Goal: Task Accomplishment & Management: Use online tool/utility

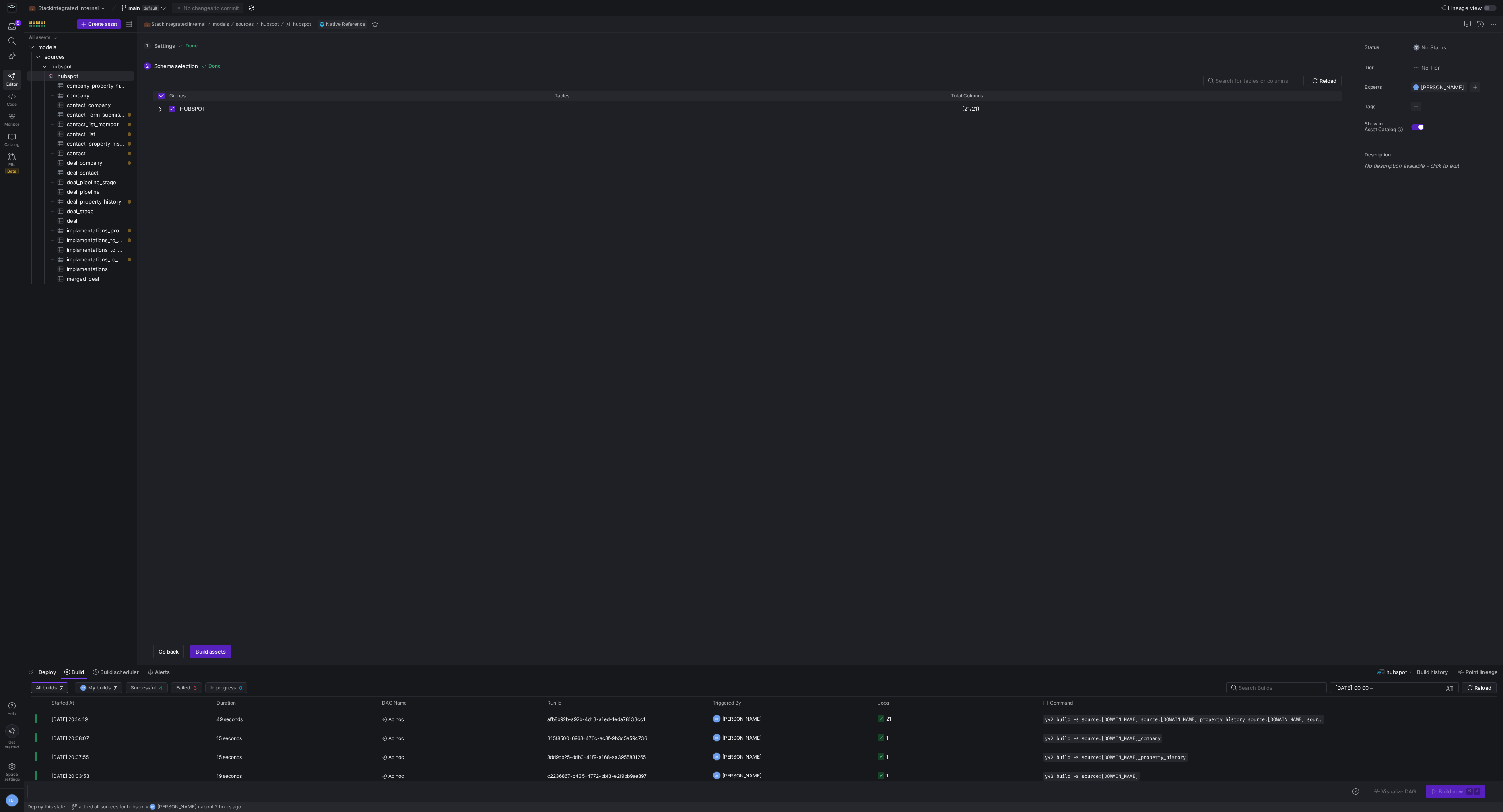
click at [253, 150] on div "HUBSPOT (21/21)" at bounding box center [747, 366] width 1188 height 531
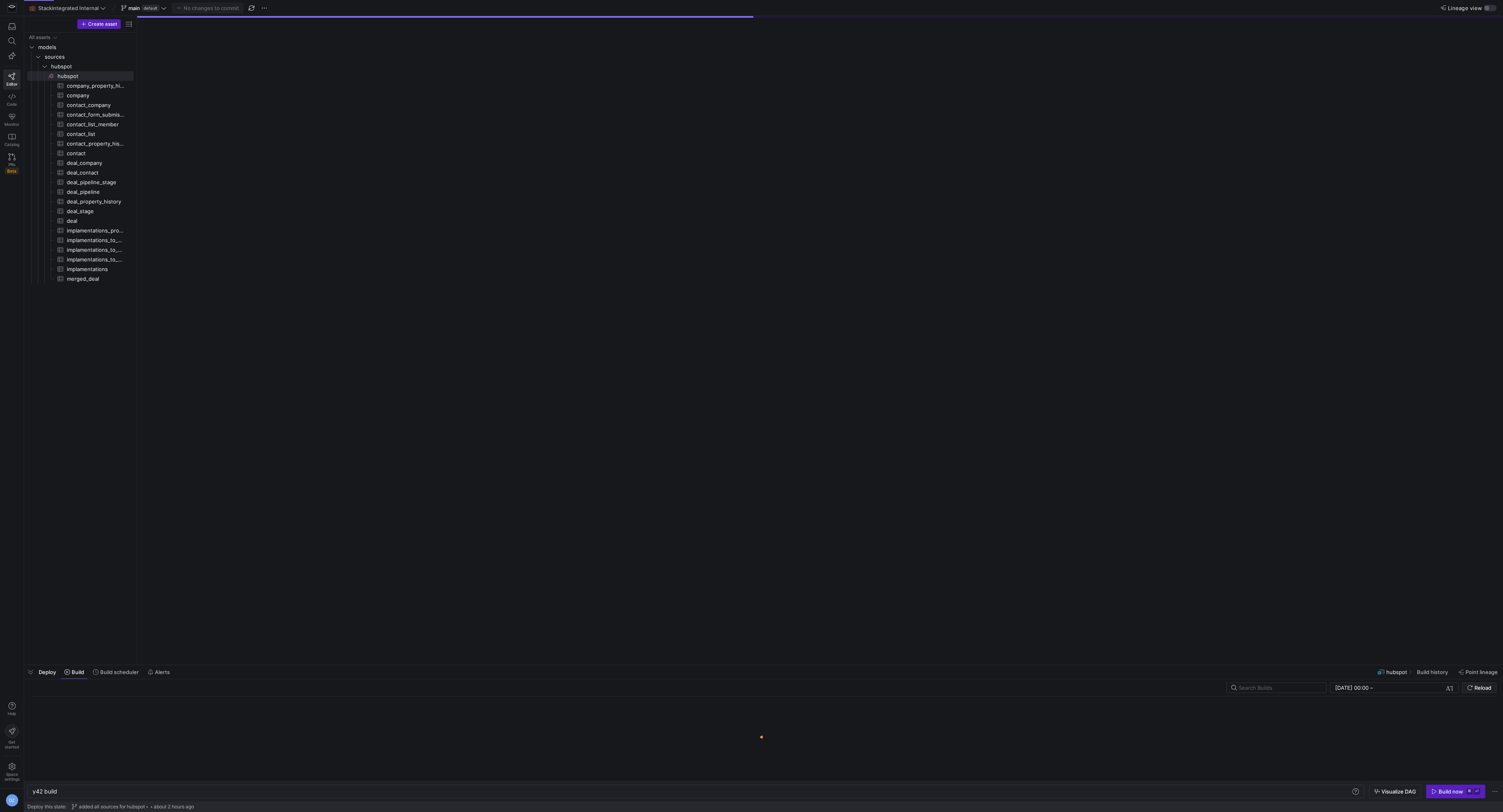
scroll to position [0, 24]
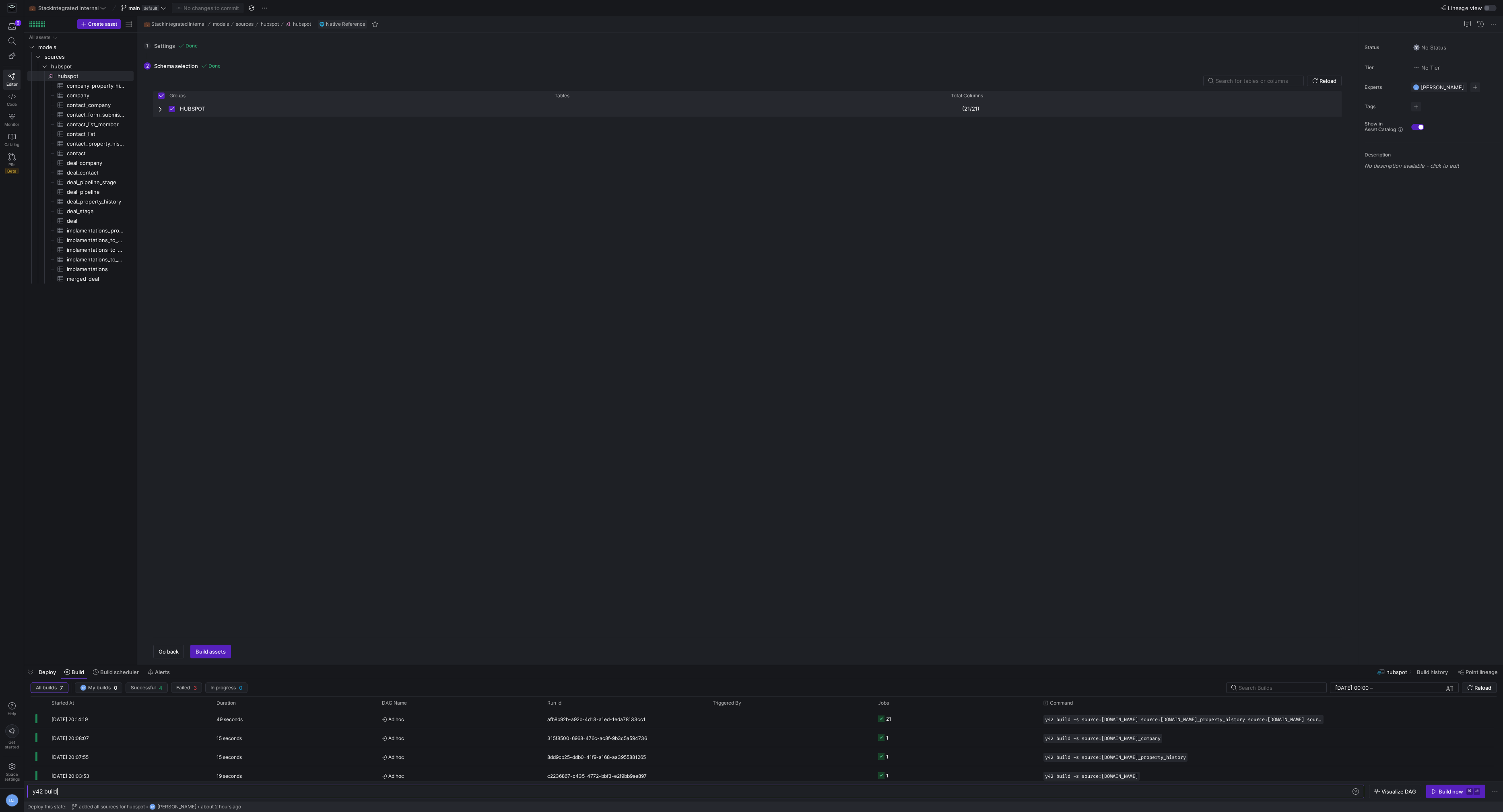
click at [157, 110] on div "HUBSPOT" at bounding box center [351, 108] width 396 height 16
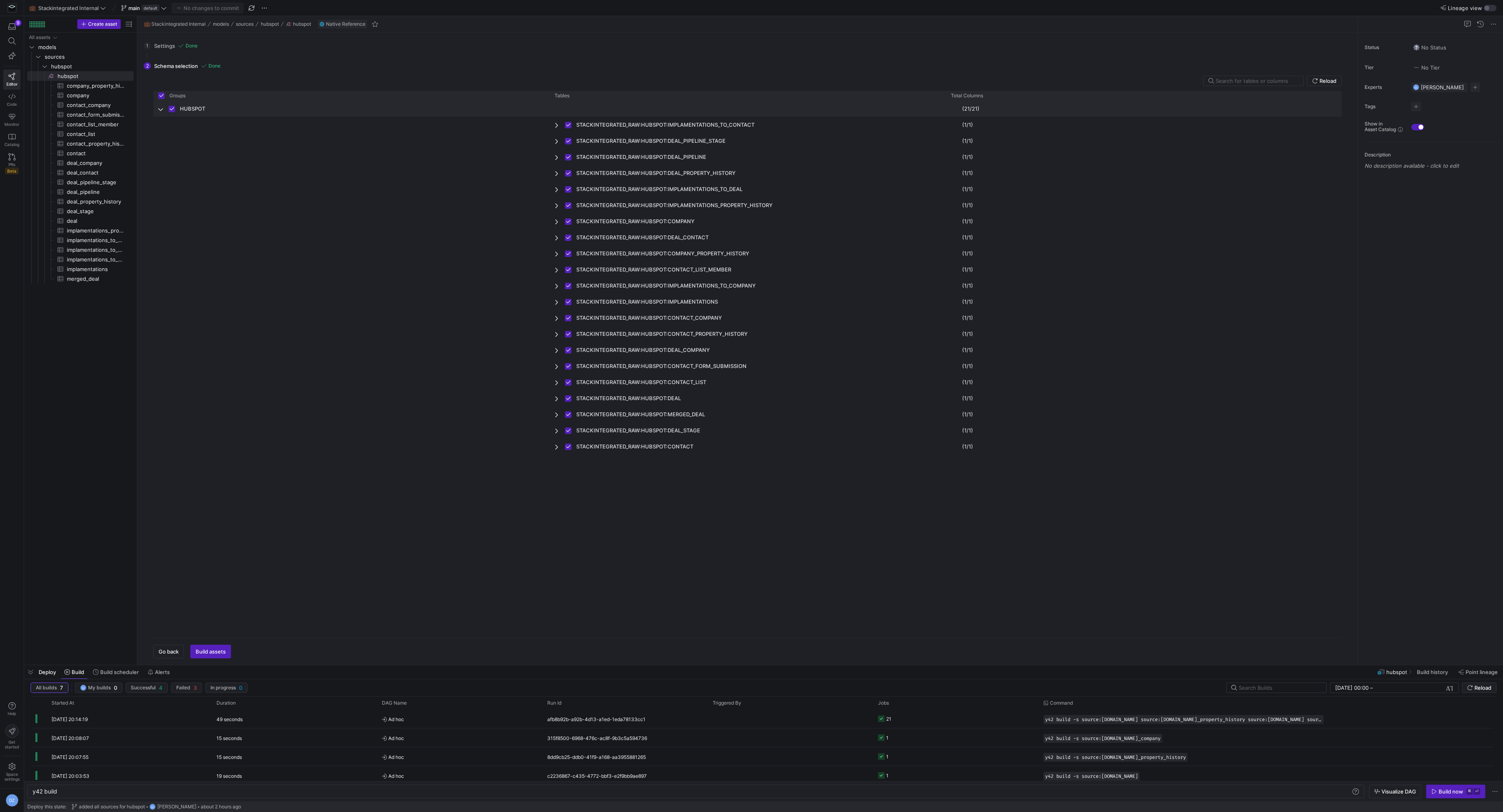
click at [157, 110] on div "HUBSPOT" at bounding box center [351, 108] width 396 height 16
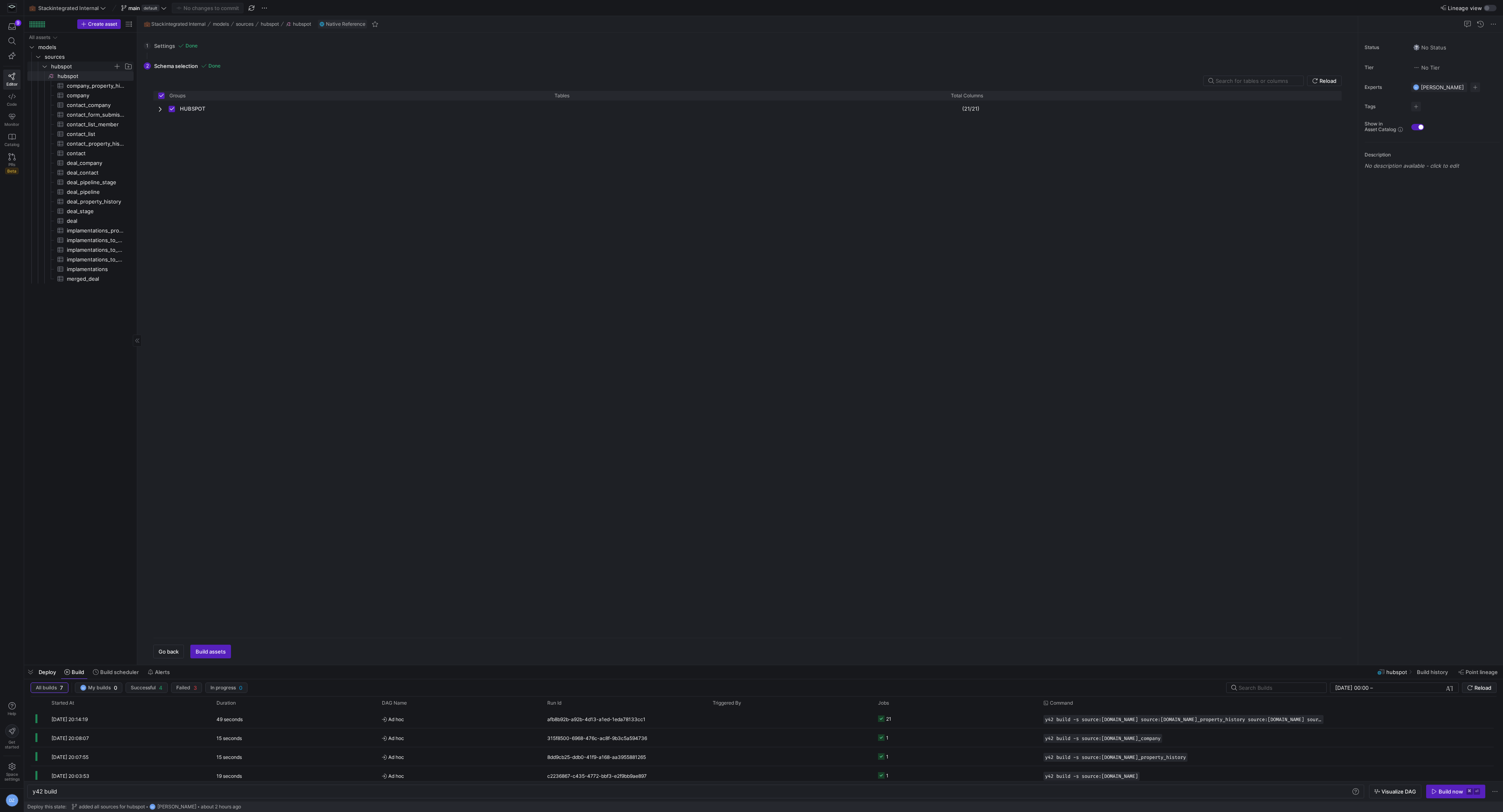
click at [41, 67] on y42-icon "Press SPACE to select this row." at bounding box center [44, 66] width 6 height 6
click at [40, 60] on span "sources" at bounding box center [84, 57] width 99 height 9
click at [348, 247] on div "HUBSPOT (21/21)" at bounding box center [747, 366] width 1188 height 531
click at [61, 138] on div "All assets models sources hubspot" at bounding box center [80, 347] width 106 height 629
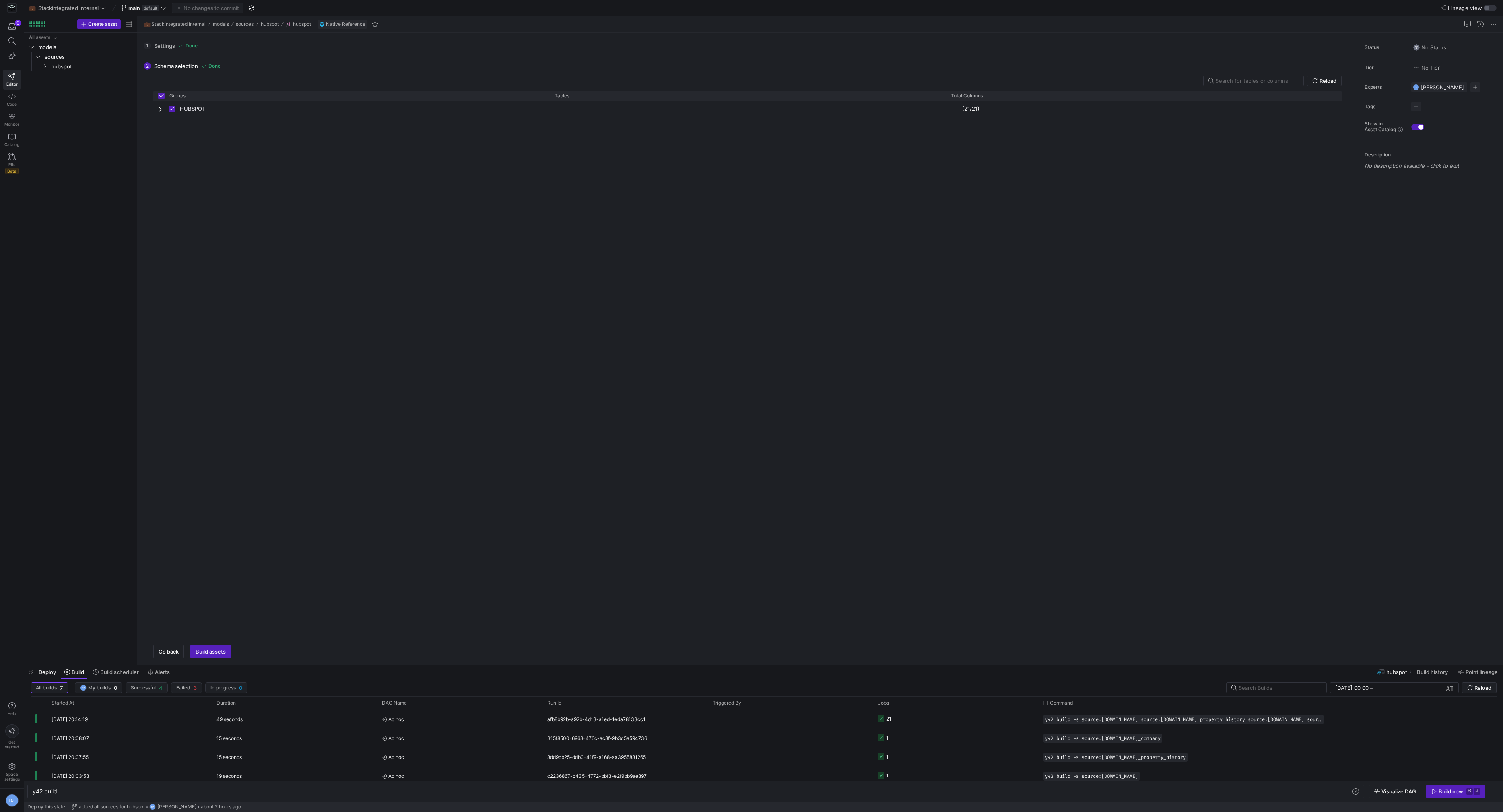
click at [637, 621] on div "HUBSPOT (21/21)" at bounding box center [747, 366] width 1188 height 531
click at [64, 49] on span "models" at bounding box center [76, 47] width 75 height 10
click at [67, 55] on span "sources" at bounding box center [79, 57] width 69 height 10
click at [67, 47] on span "models" at bounding box center [76, 47] width 75 height 10
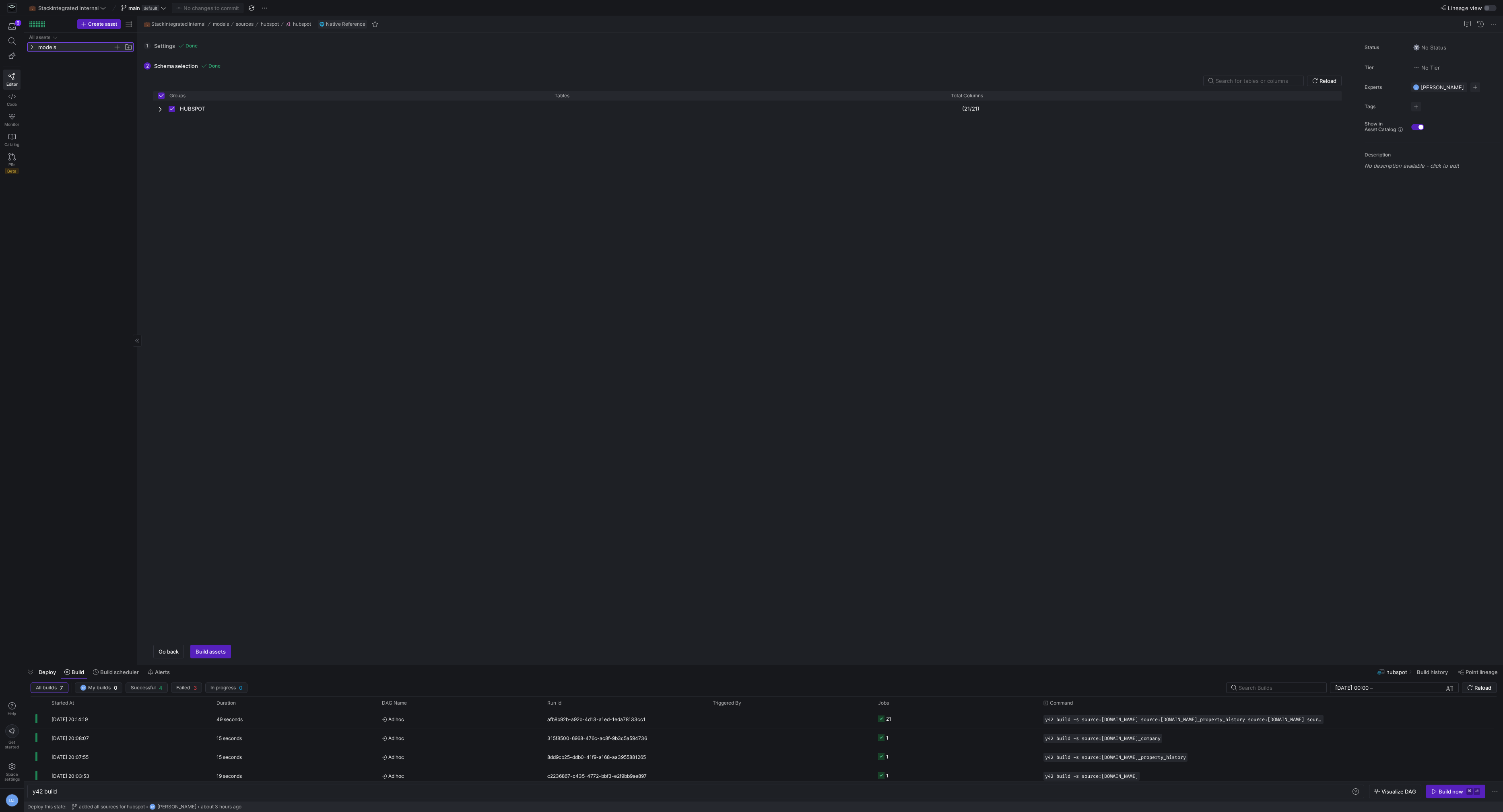
click at [67, 47] on span "models" at bounding box center [76, 47] width 75 height 10
click at [129, 47] on span "button" at bounding box center [128, 47] width 8 height 8
click at [117, 57] on input "Press SPACE to select this row." at bounding box center [88, 57] width 88 height 10
type input "core"
click at [107, 59] on span "core" at bounding box center [79, 57] width 69 height 10
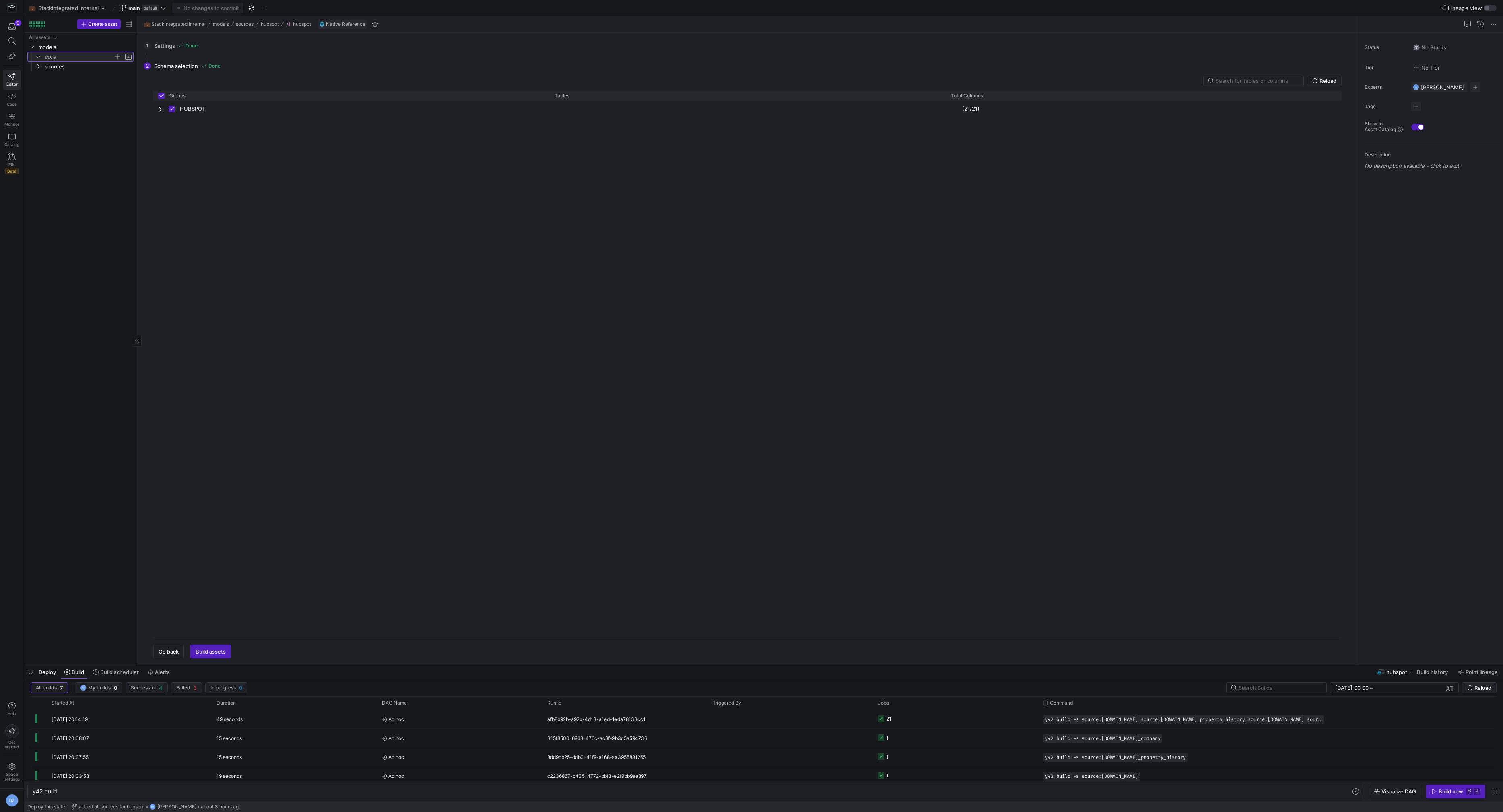
click at [120, 53] on span "button" at bounding box center [117, 57] width 8 height 8
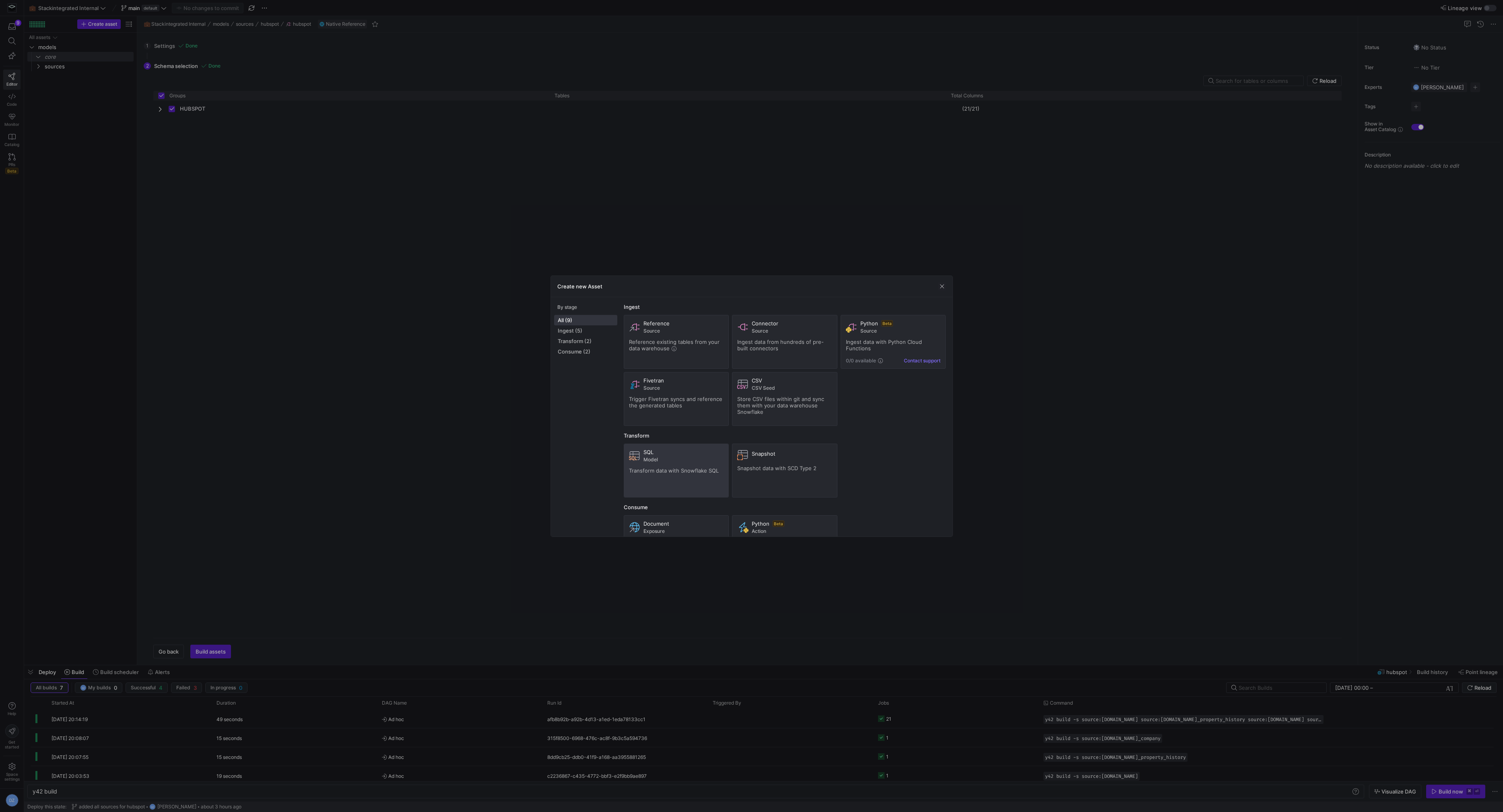
click at [695, 459] on span "Model" at bounding box center [683, 460] width 81 height 6
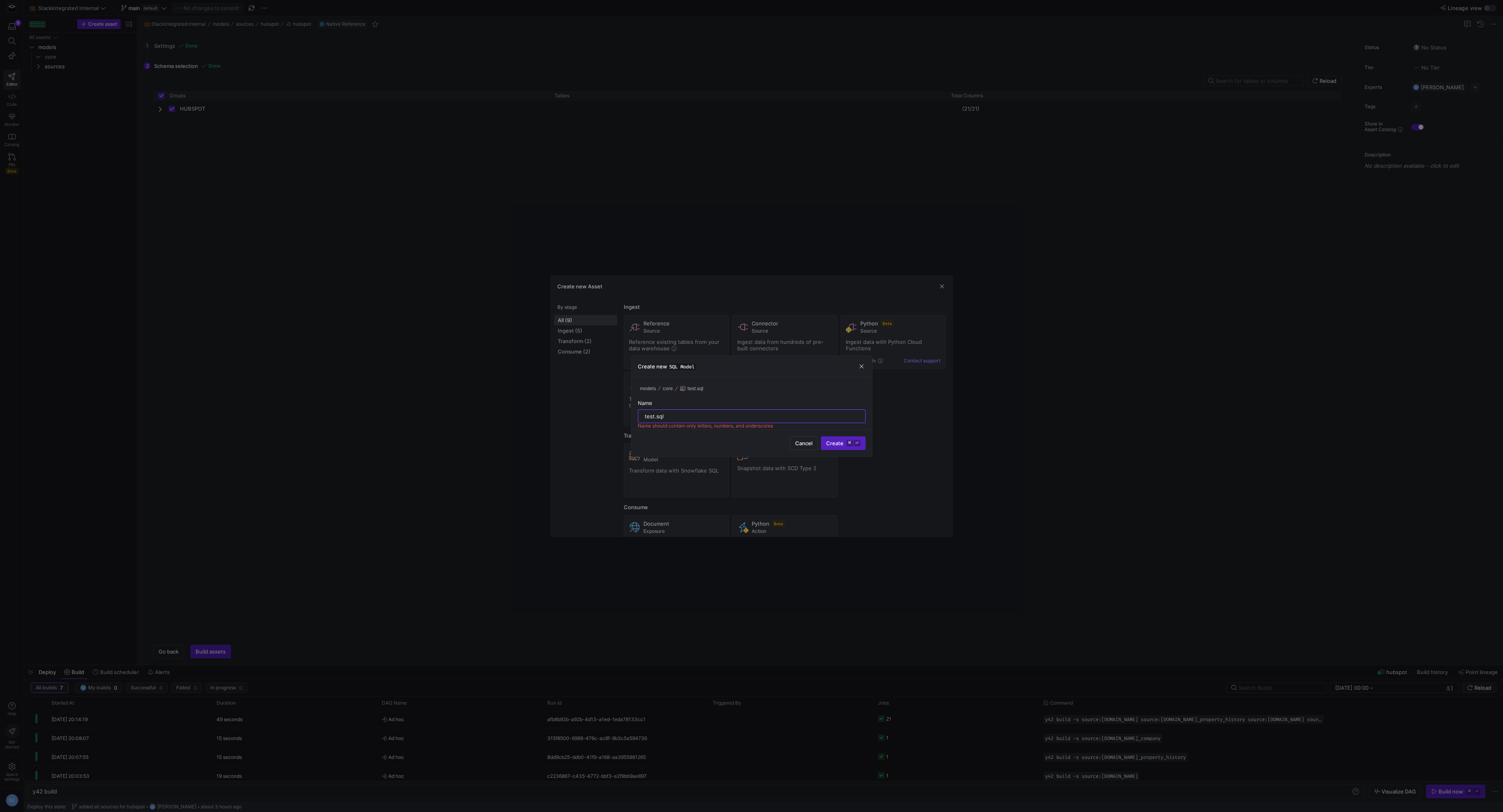
click at [648, 414] on input "test.sql" at bounding box center [751, 416] width 214 height 6
click at [660, 415] on input "test.sql" at bounding box center [751, 416] width 214 height 6
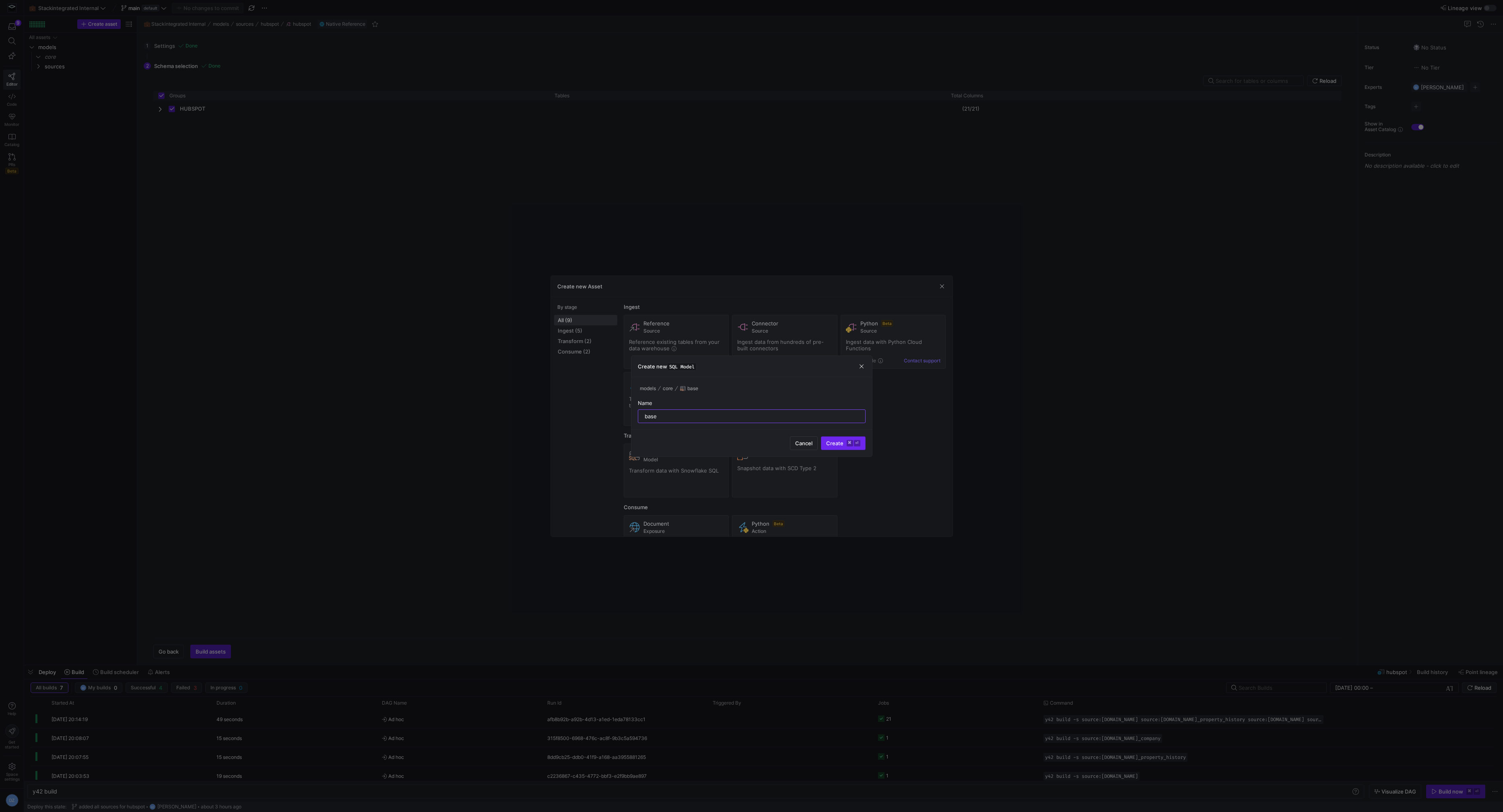
type input "base"
click at [850, 441] on kbd "⌘" at bounding box center [850, 443] width 6 height 6
type textarea "y42 build -s base"
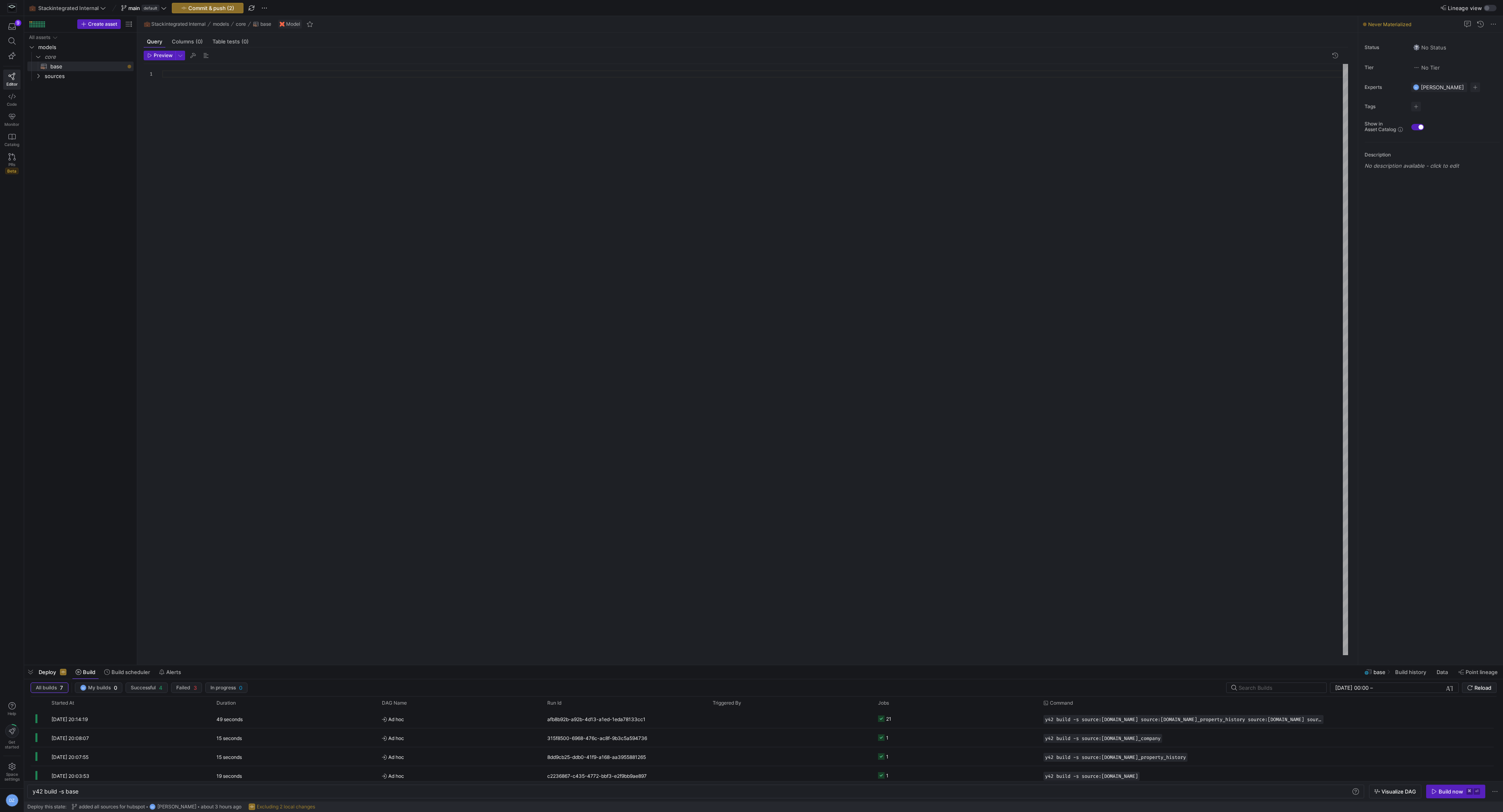
click at [314, 150] on div at bounding box center [755, 360] width 1186 height 592
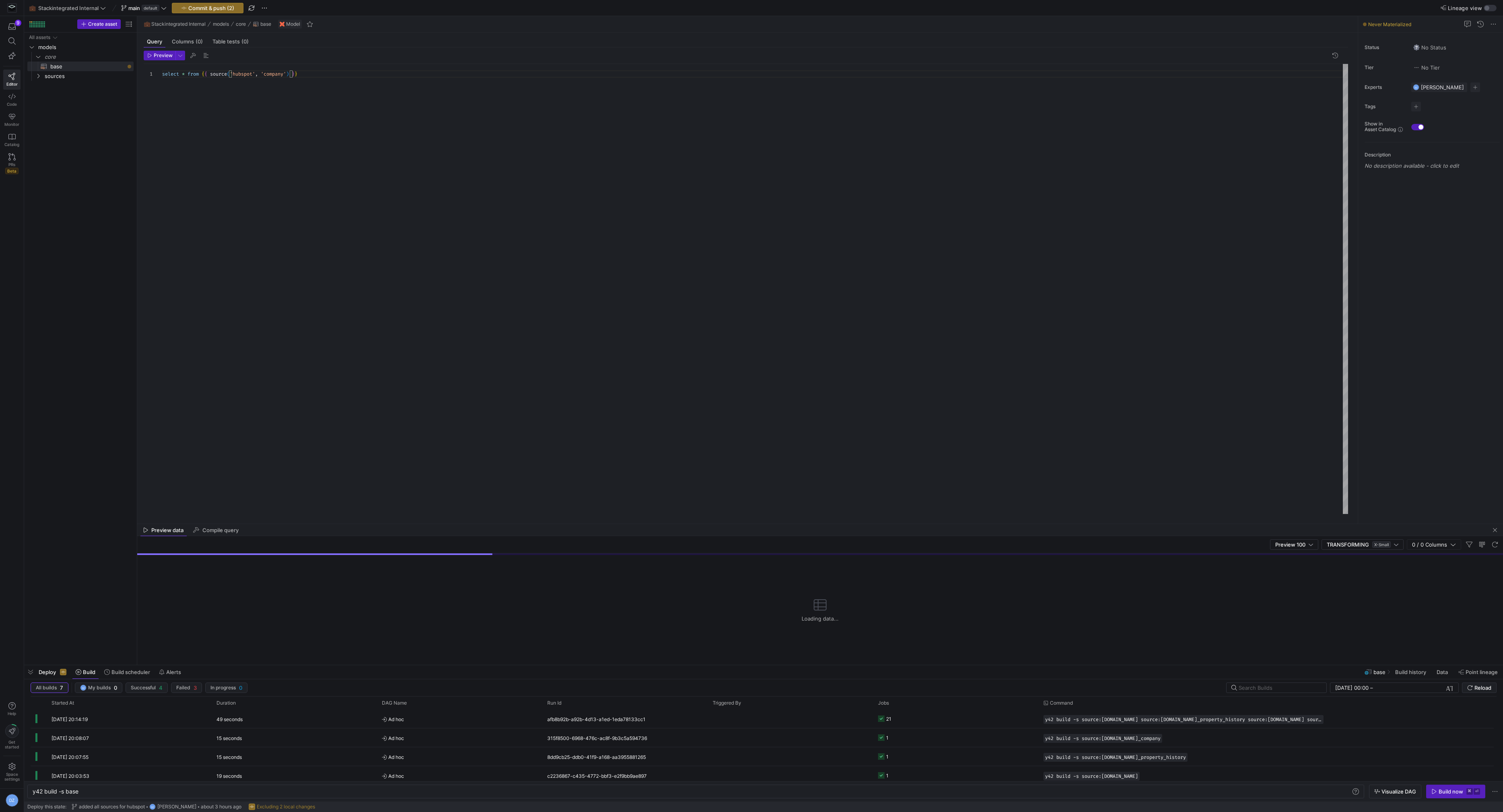
click at [358, 234] on div "select * from { { source ( 'hubspot' , 'company' ) } }" at bounding box center [755, 290] width 1186 height 451
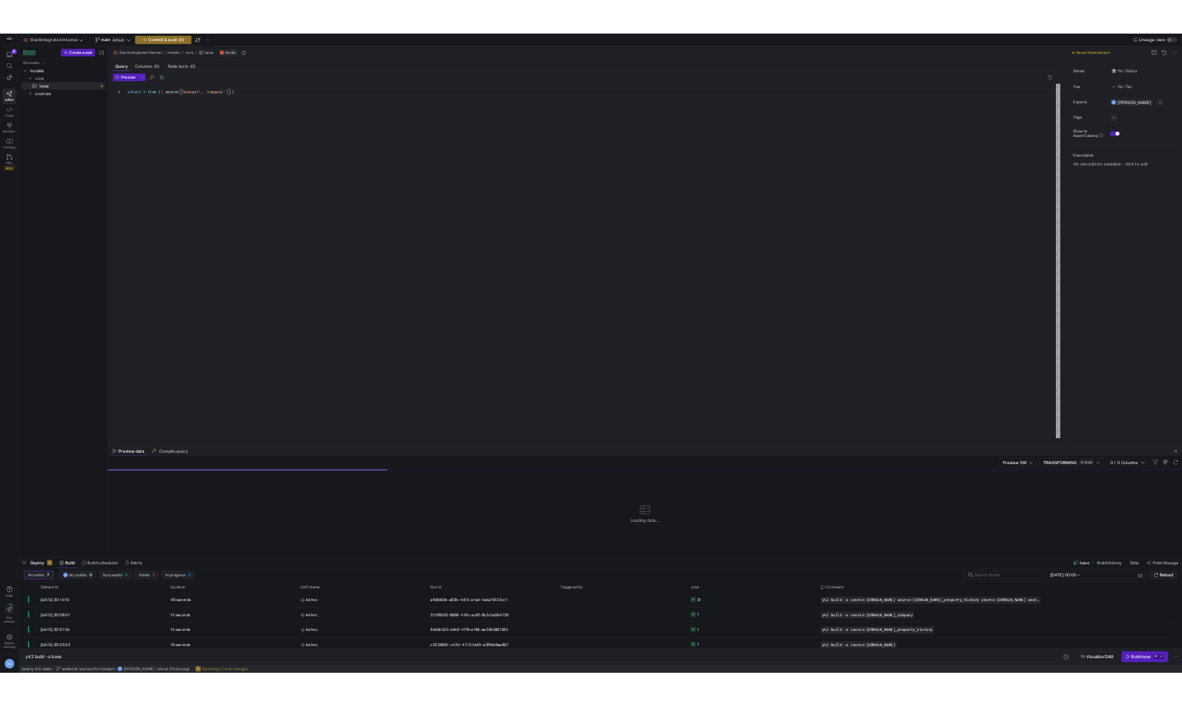
scroll to position [0, 218]
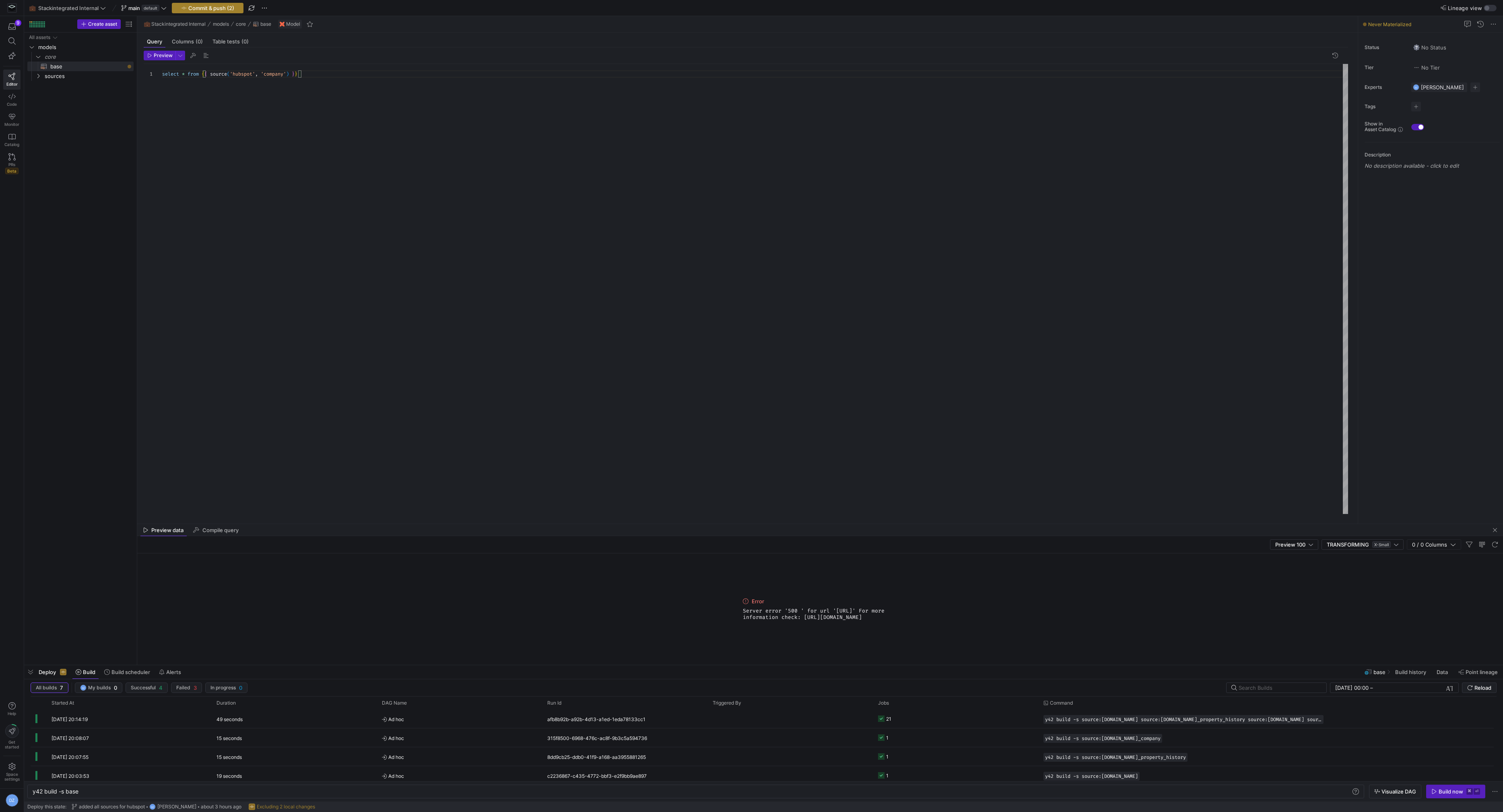
type textarea "select * from {{ source('hubspot', 'company') }}"
click at [202, 10] on span "Commit & push (2)" at bounding box center [211, 8] width 46 height 6
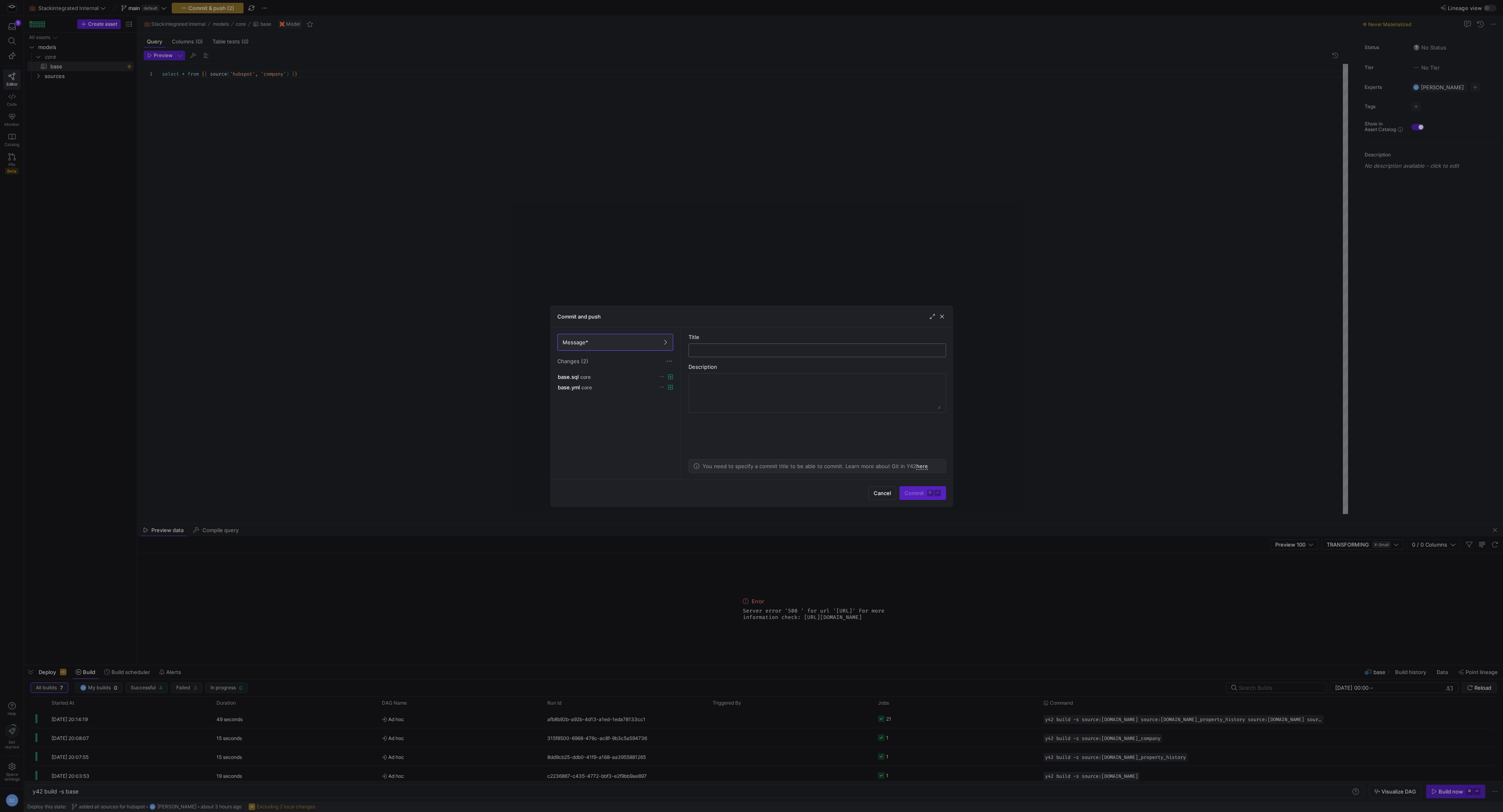
click at [710, 350] on input "text" at bounding box center [817, 350] width 244 height 6
type input "added base sql file"
click at [915, 491] on span "Commit ⌘ ⏎" at bounding box center [923, 493] width 36 height 6
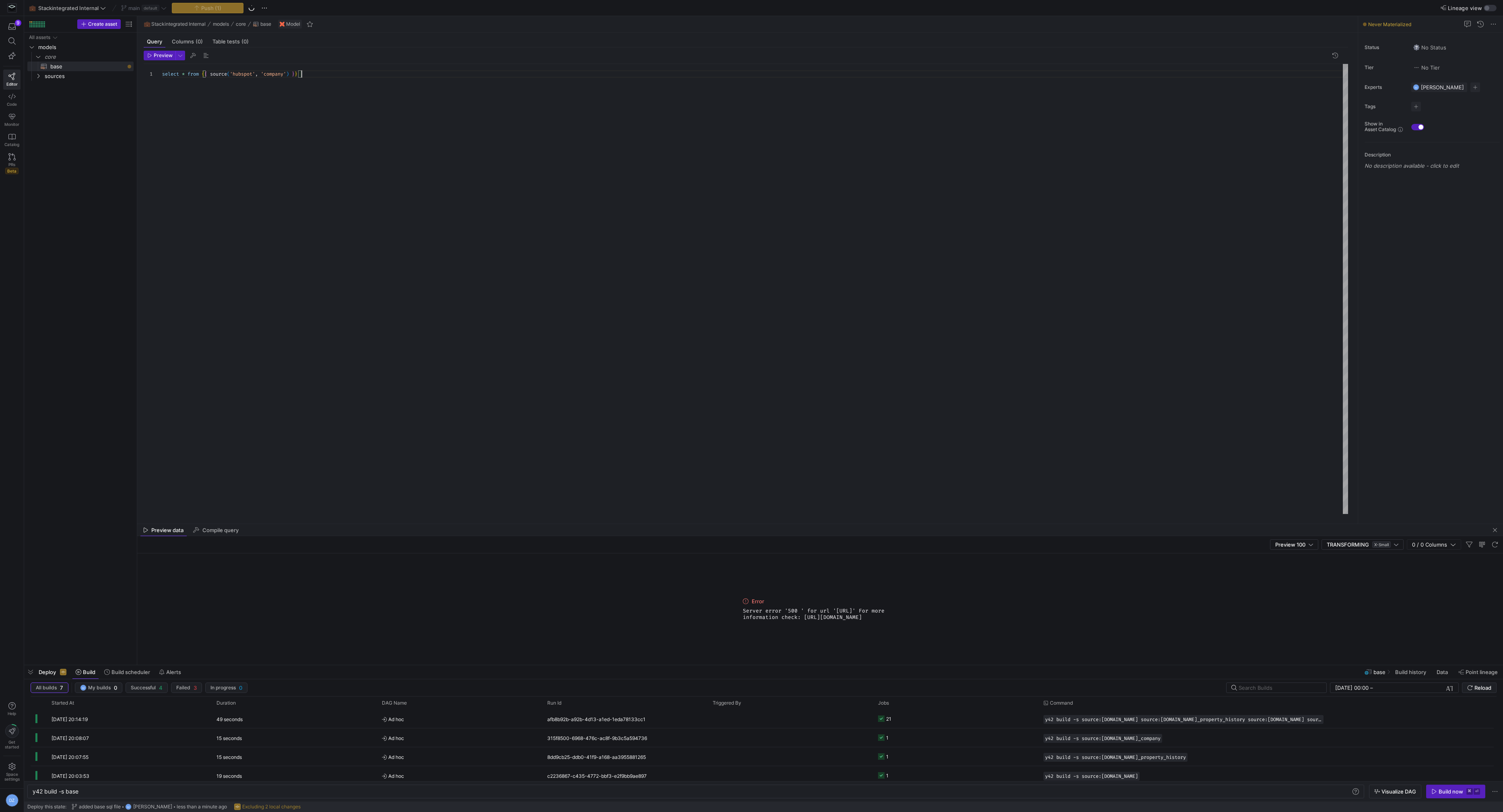
click at [528, 264] on div "select * from { { source ( 'hubspot' , 'company' ) } }" at bounding box center [755, 290] width 1186 height 451
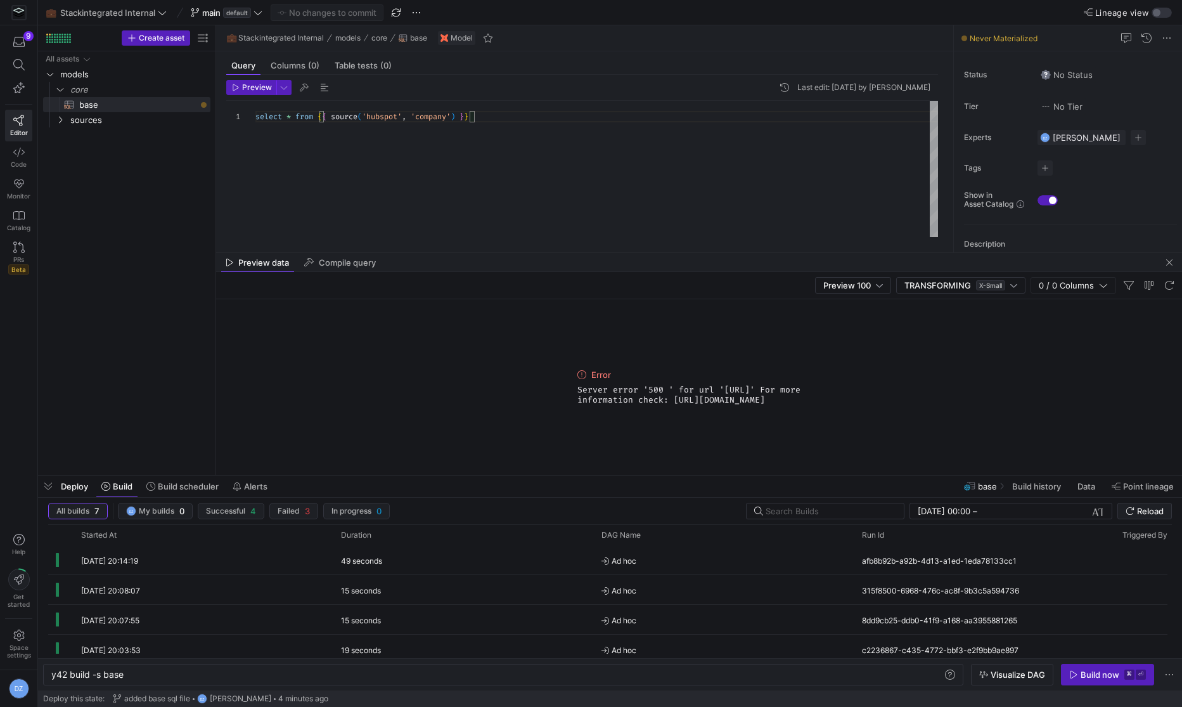
click at [565, 189] on div "select * from { { source ( 'hubspot' , 'company' ) } }" at bounding box center [596, 169] width 683 height 137
click at [1179, 268] on div "Preview data Compile query" at bounding box center [699, 262] width 966 height 19
click at [1174, 265] on span "button" at bounding box center [1169, 262] width 15 height 15
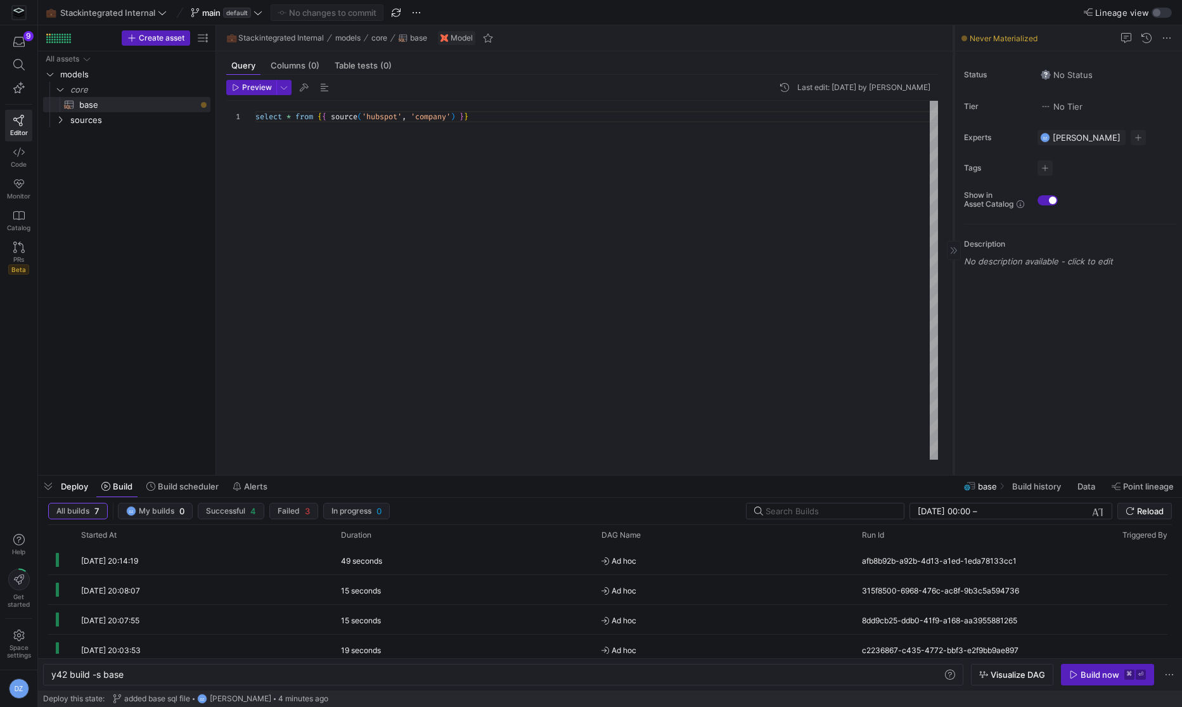
click at [953, 256] on div at bounding box center [954, 250] width 14 height 19
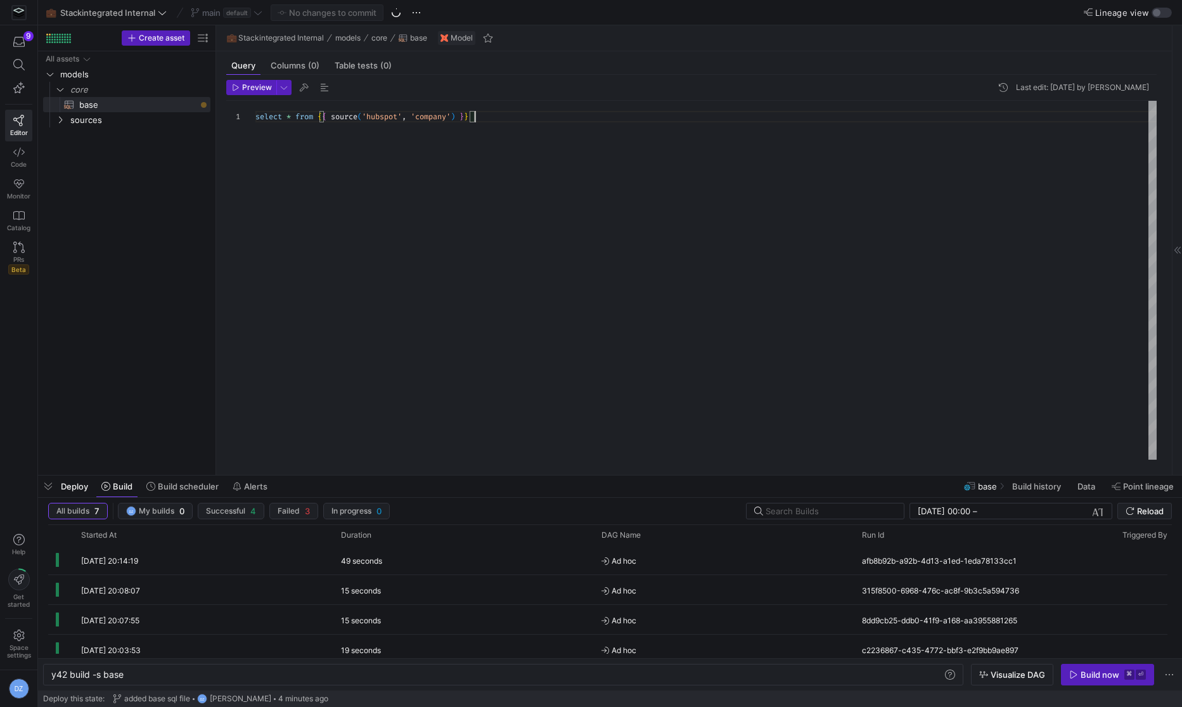
click at [729, 278] on div "select * from { { source ( 'hubspot' , 'company' ) } }" at bounding box center [706, 280] width 902 height 359
click at [252, 170] on div "1" at bounding box center [240, 280] width 29 height 359
click at [567, 254] on div "select * from { { source ( 'hubspot' , 'company' ) } }" at bounding box center [706, 280] width 902 height 359
click at [1094, 677] on div "Build now" at bounding box center [1099, 674] width 39 height 10
click at [1155, 50] on span at bounding box center [1155, 46] width 15 height 15
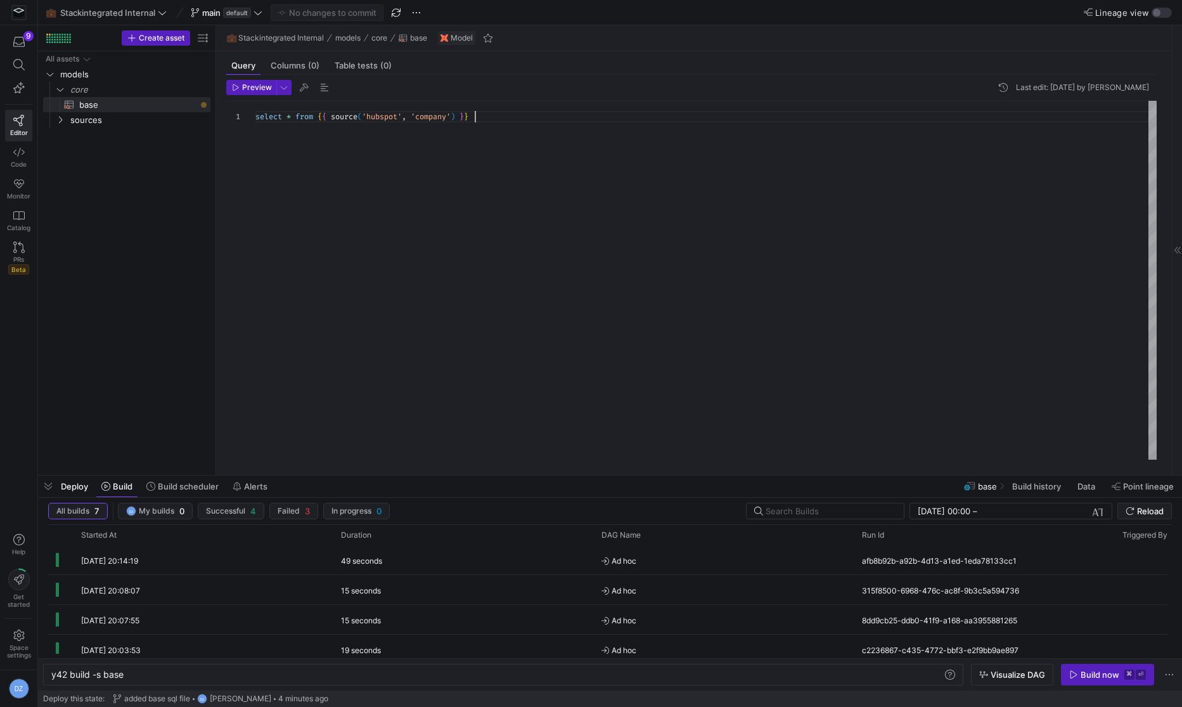
click at [651, 266] on div "select * from { { source ( 'hubspot' , 'company' ) } }" at bounding box center [706, 280] width 902 height 359
click at [280, 257] on div "select * from { { source ( 'hubspot' , 'company' ) } }" at bounding box center [706, 280] width 902 height 359
click at [528, 120] on div "select * from { { source ( 'hubspot' , 'company' ) } }" at bounding box center [706, 280] width 902 height 359
click at [357, 264] on div "select * from { { source ( 'hubspot' , 'company' ) } }" at bounding box center [706, 280] width 902 height 359
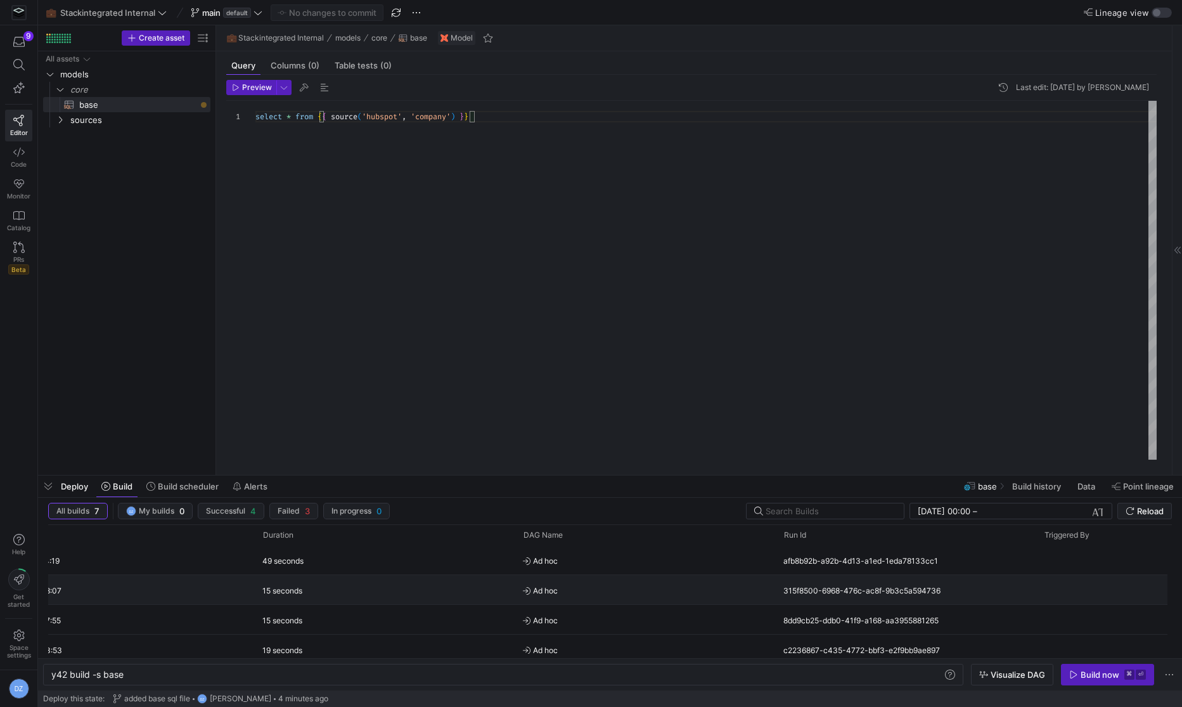
scroll to position [0, 0]
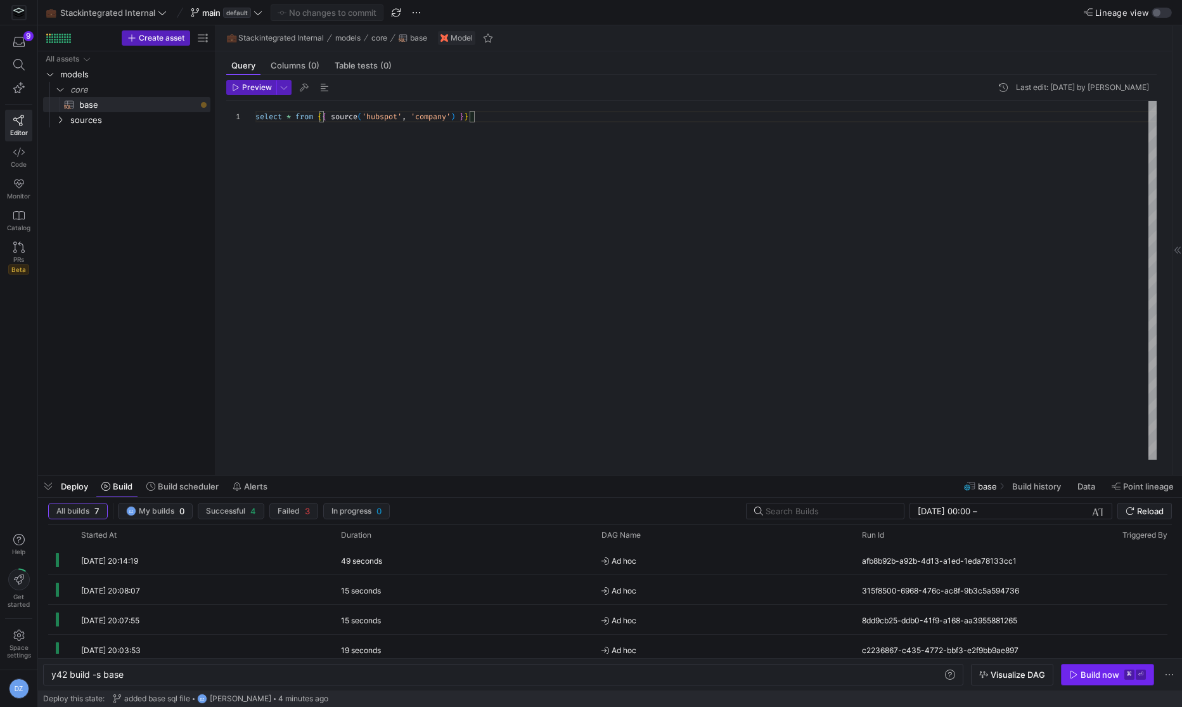
click at [1106, 673] on div "Build now" at bounding box center [1099, 674] width 39 height 10
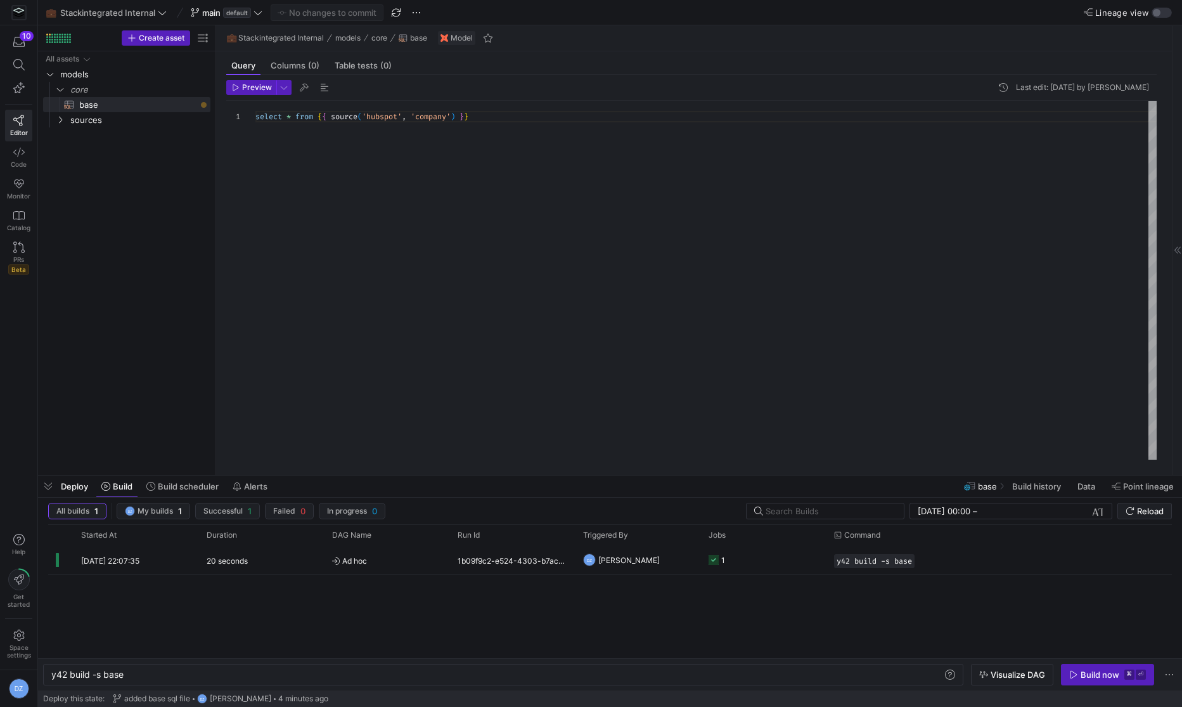
click at [754, 75] on div "Preview Last edit: Wednesday 01 October 2025 by Daniel Zolman 1 select * from {…" at bounding box center [691, 270] width 951 height 390
click at [717, 165] on div "select * from { { source ( 'hubspot' , 'company' ) } }" at bounding box center [706, 280] width 902 height 359
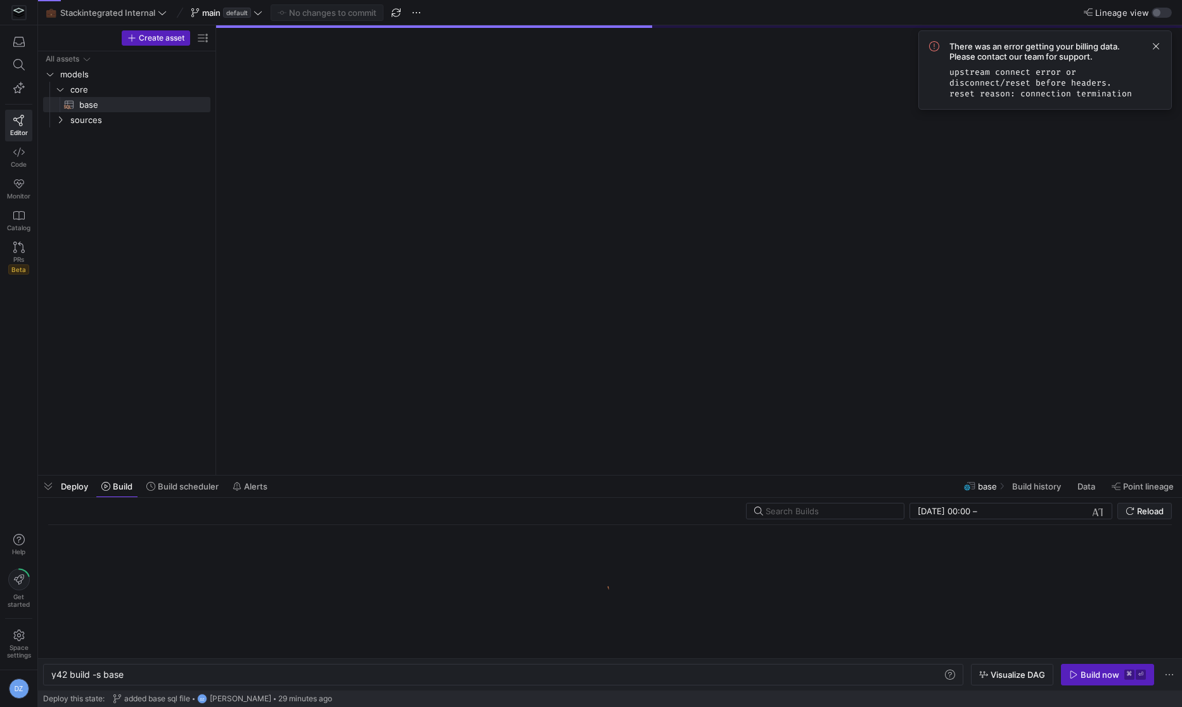
scroll to position [0, 72]
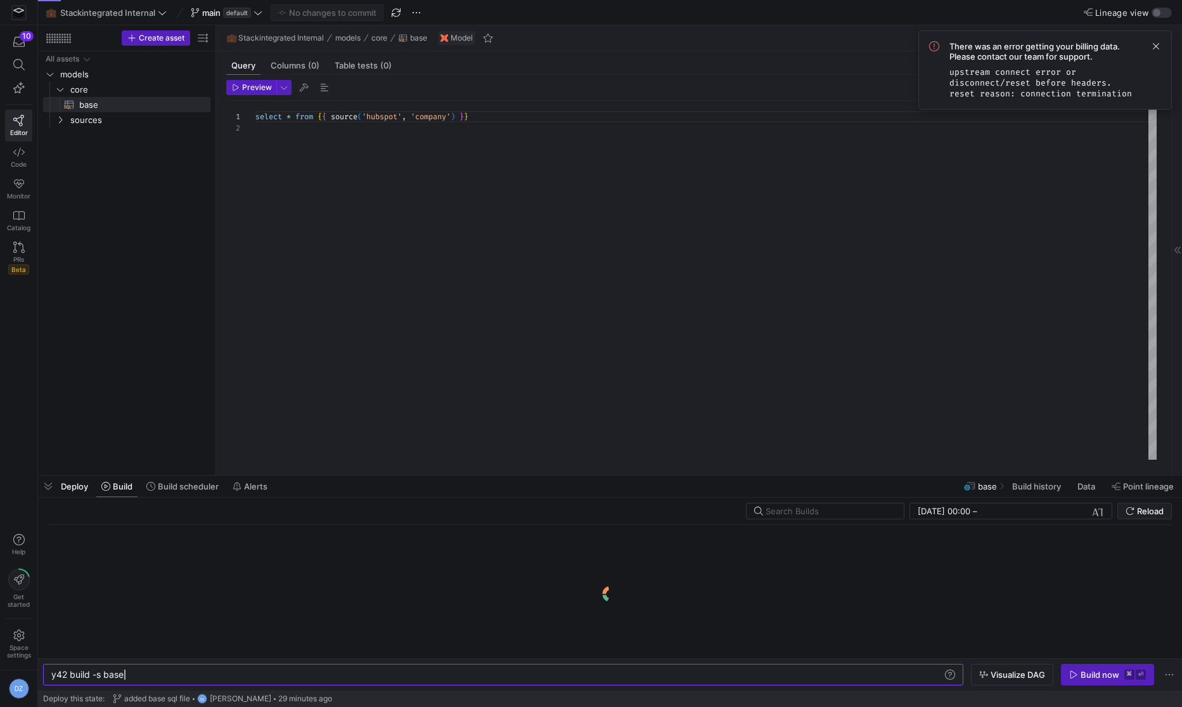
scroll to position [11, 0]
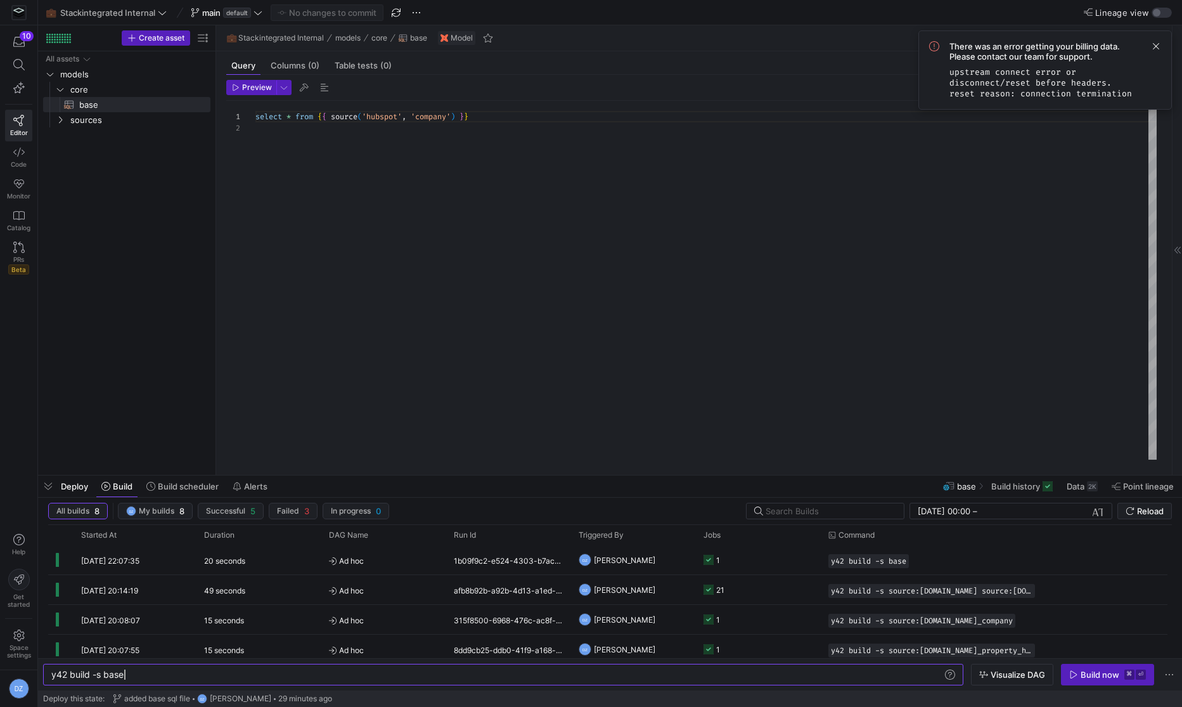
click at [724, 222] on div "select * from { { source ( 'hubspot' , 'company' ) } }" at bounding box center [706, 280] width 902 height 359
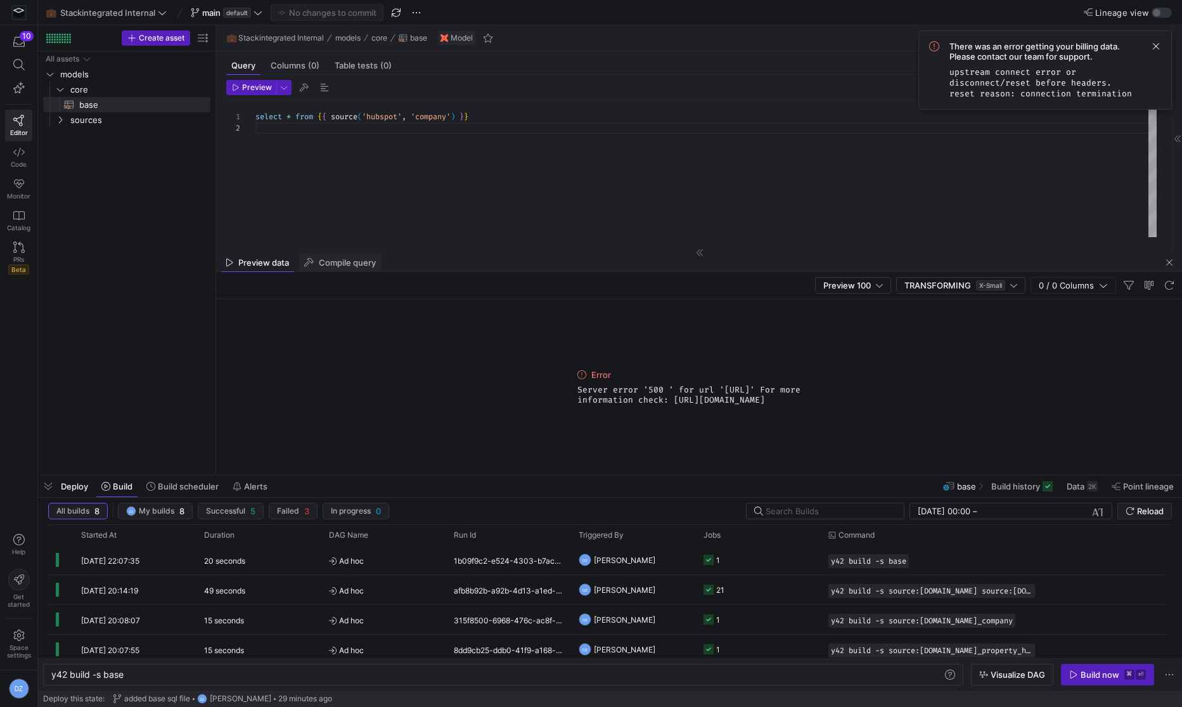
click at [355, 268] on div "Compile query" at bounding box center [340, 262] width 82 height 19
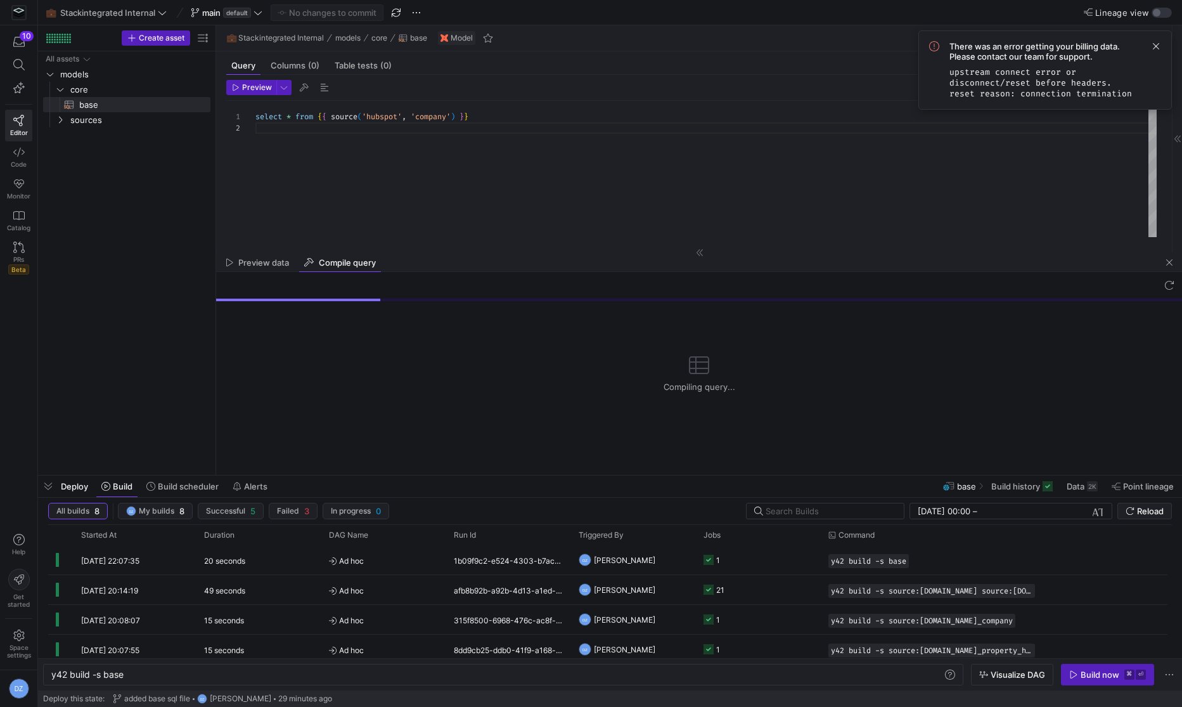
click at [511, 202] on div "select * from { { source ( 'hubspot' , 'company' ) } }" at bounding box center [706, 169] width 902 height 137
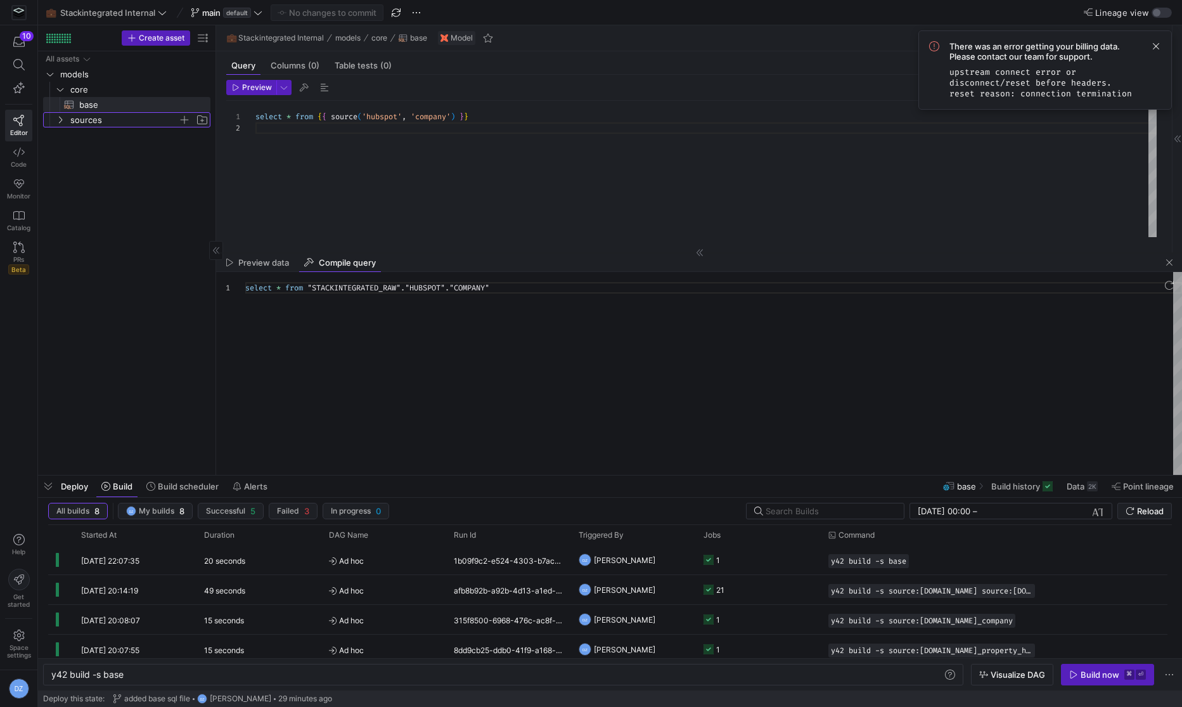
click at [150, 125] on span "sources" at bounding box center [124, 120] width 108 height 15
click at [142, 134] on span "hubspot" at bounding box center [129, 135] width 98 height 15
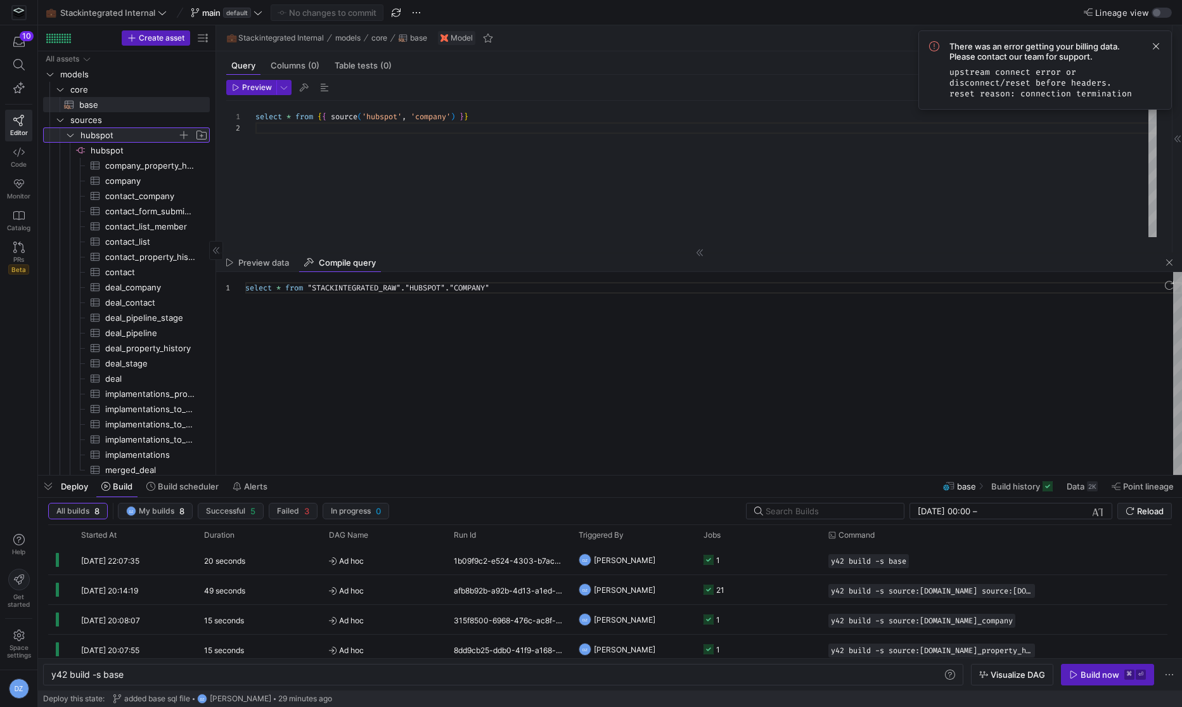
click at [130, 136] on span "hubspot" at bounding box center [128, 135] width 97 height 15
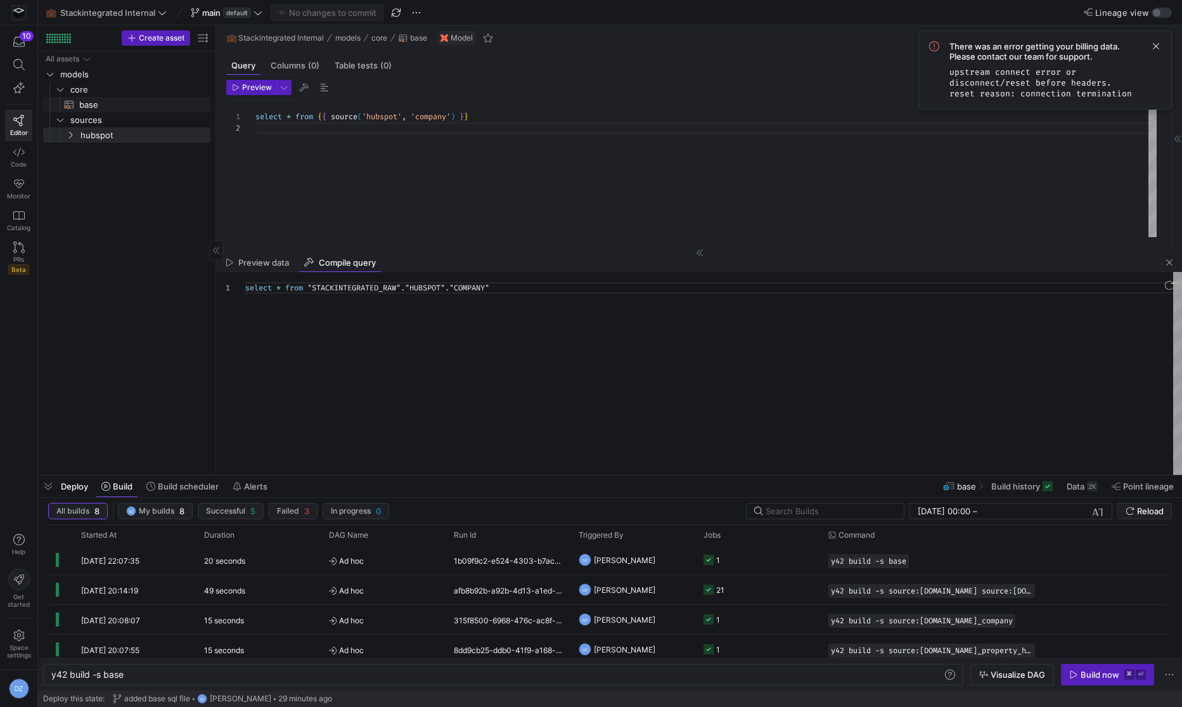
click at [122, 108] on span "base​​​​​​​​​​" at bounding box center [137, 105] width 117 height 15
click at [111, 124] on span "sources" at bounding box center [124, 120] width 108 height 15
click at [330, 157] on div "select * from { { source ( 'hubspot' , 'company' ) } }" at bounding box center [706, 169] width 902 height 137
click at [1166, 44] on div "There was an error getting your billing data. Please contact our team for suppo…" at bounding box center [1044, 69] width 253 height 79
click at [1155, 44] on span at bounding box center [1155, 46] width 15 height 15
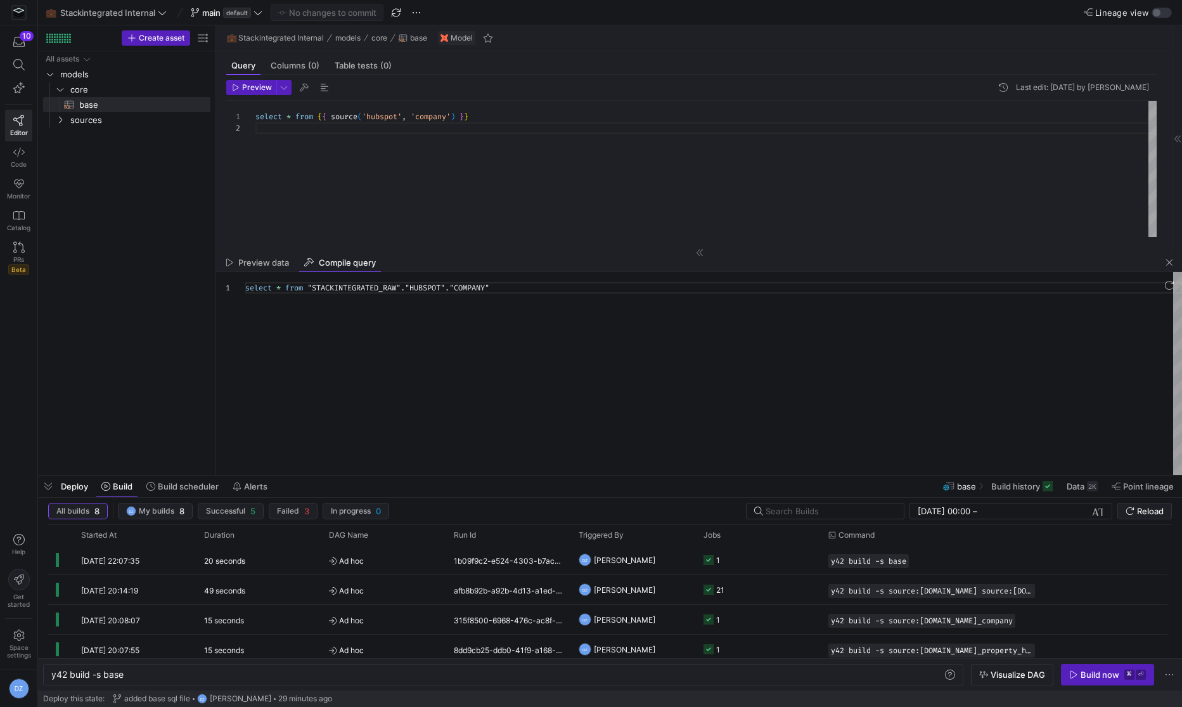
click at [808, 195] on div "select * from { { source ( 'hubspot' , 'company' ) } }" at bounding box center [706, 169] width 902 height 137
click at [99, 101] on span "base​​​​​​​​​​" at bounding box center [137, 105] width 117 height 15
click at [98, 121] on span "sources" at bounding box center [124, 120] width 108 height 15
click at [105, 136] on span "hubspot" at bounding box center [129, 135] width 98 height 15
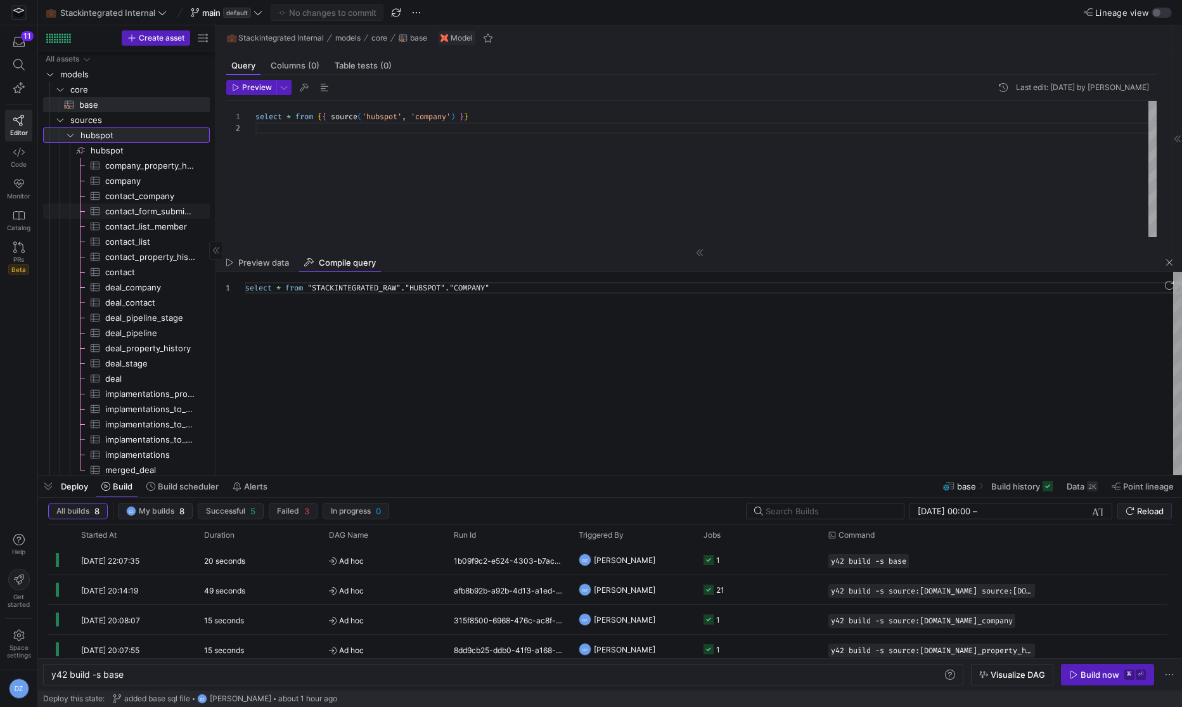
scroll to position [2, 0]
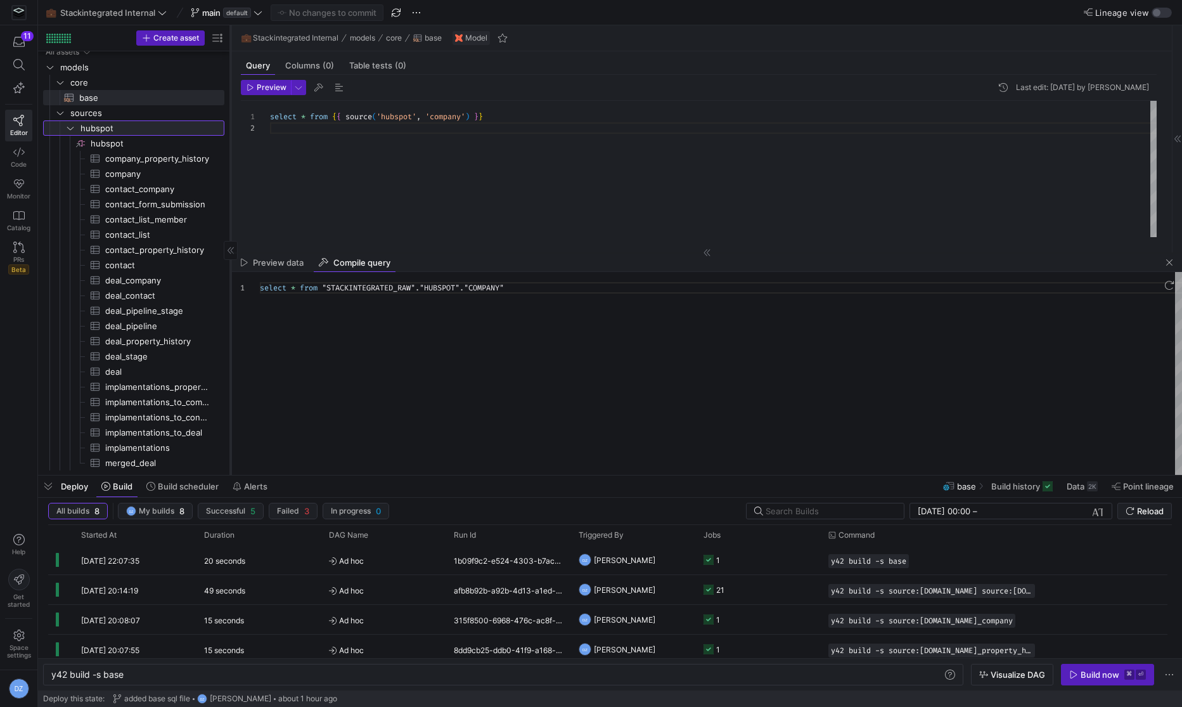
drag, startPoint x: 214, startPoint y: 359, endPoint x: 229, endPoint y: 353, distance: 16.5
click at [230, 353] on div at bounding box center [230, 249] width 1 height 449
click at [425, 189] on div "select * from { { source ( 'hubspot' , 'company' ) } }" at bounding box center [714, 169] width 887 height 137
